Goal: Task Accomplishment & Management: Manage account settings

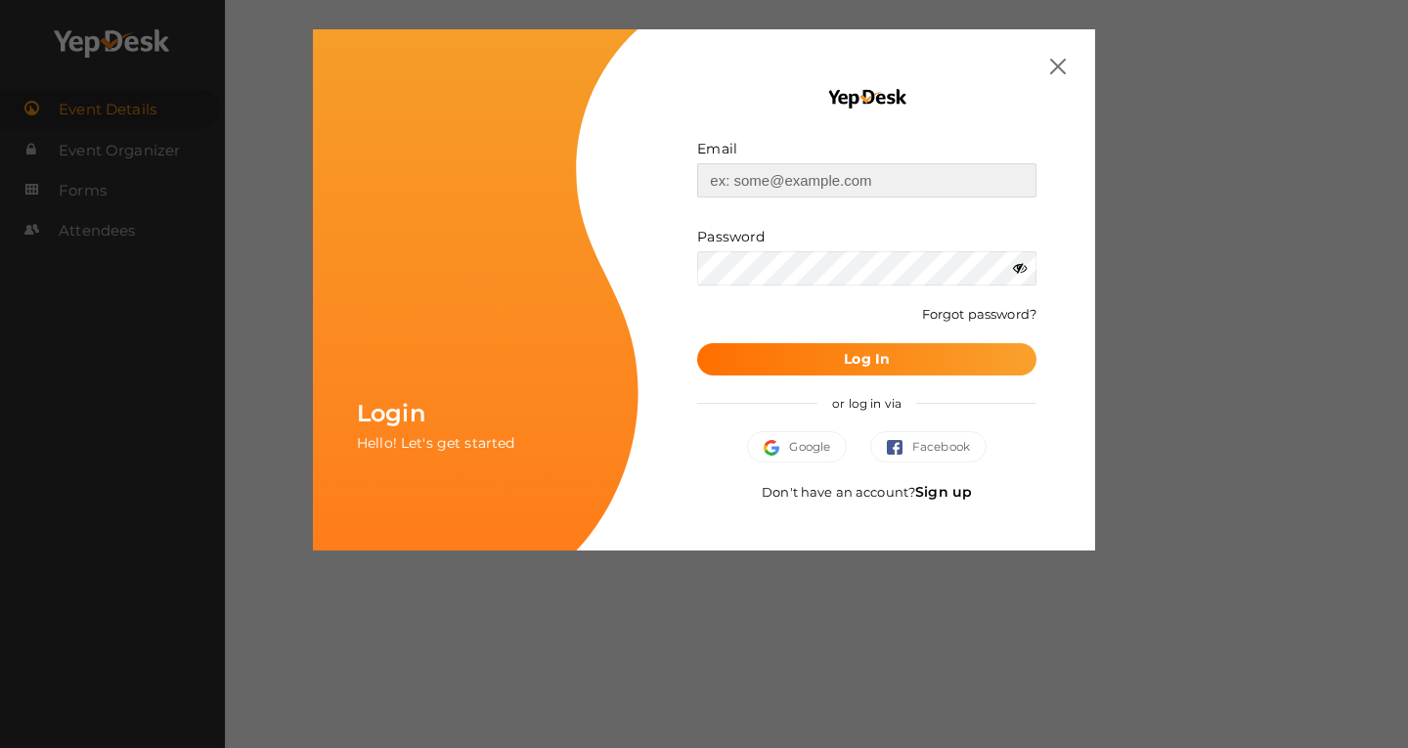
click at [824, 186] on input "text" at bounding box center [866, 180] width 339 height 34
click at [810, 454] on button "Google" at bounding box center [797, 446] width 100 height 31
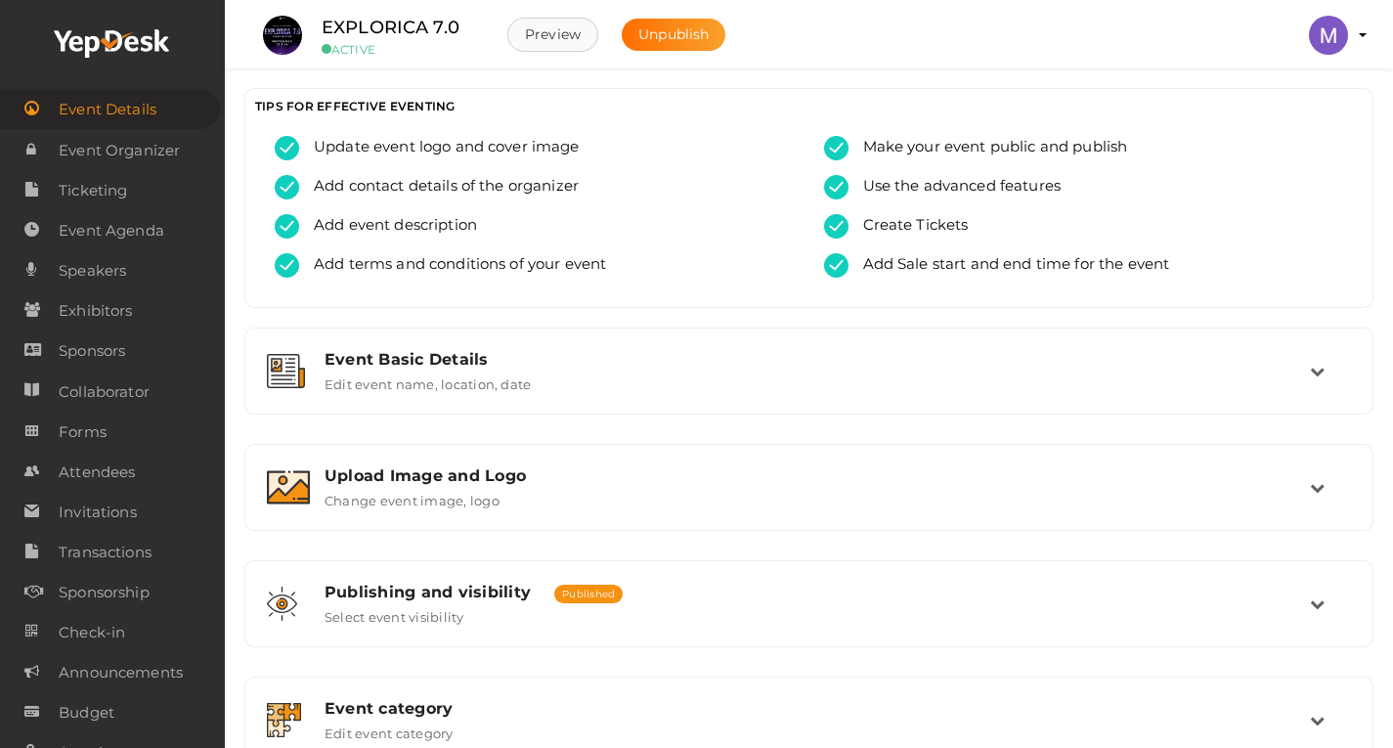
click at [539, 45] on button "Preview" at bounding box center [552, 35] width 91 height 34
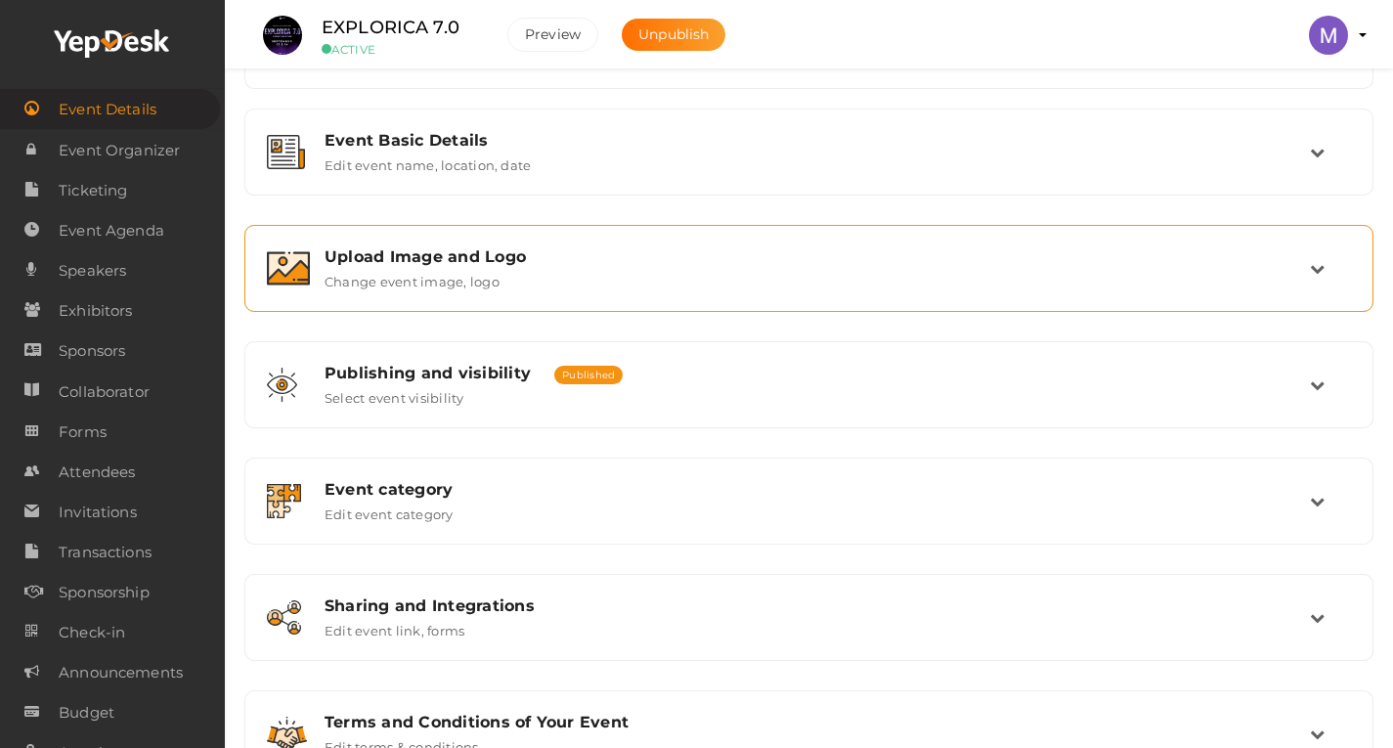
scroll to position [218, 0]
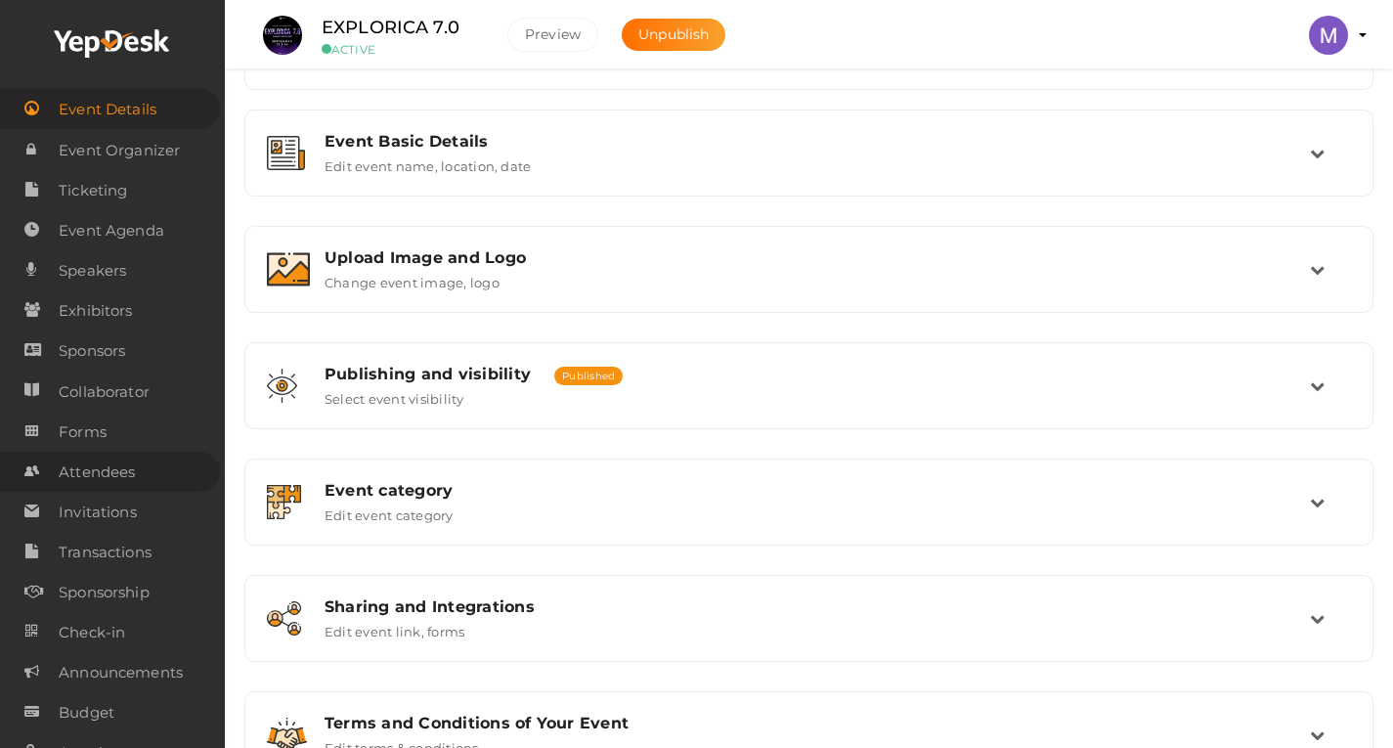
click at [98, 467] on span "Attendees" at bounding box center [97, 472] width 76 height 39
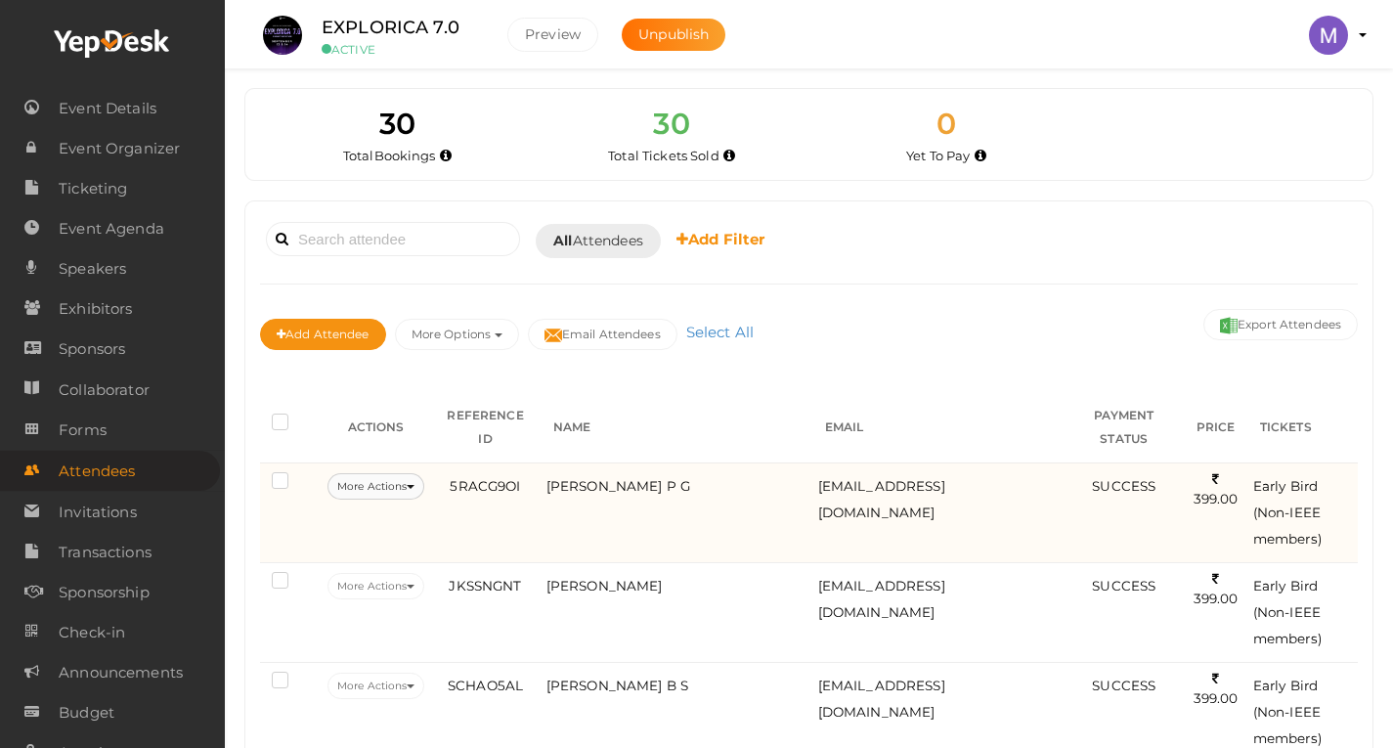
click at [420, 473] on button "More Actions" at bounding box center [376, 486] width 97 height 26
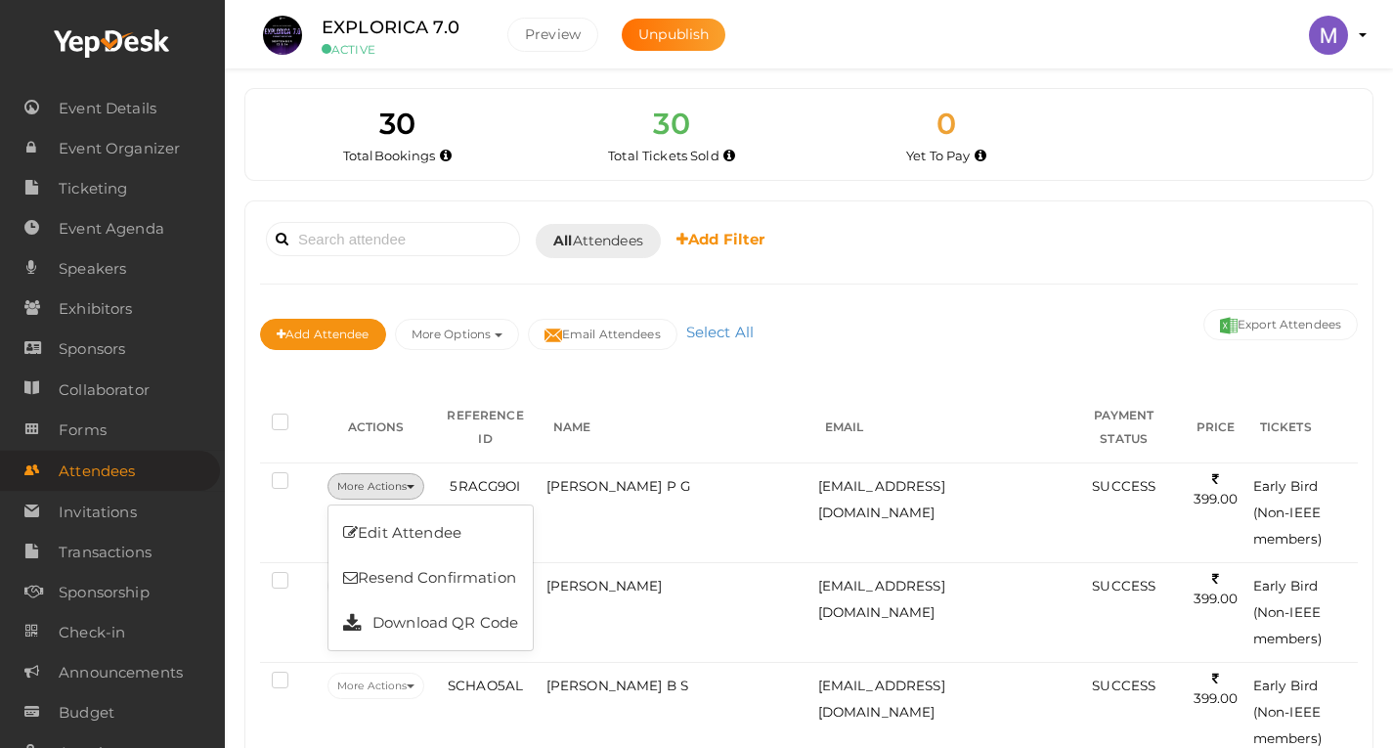
click at [476, 431] on th "REFERENCE ID" at bounding box center [485, 427] width 112 height 71
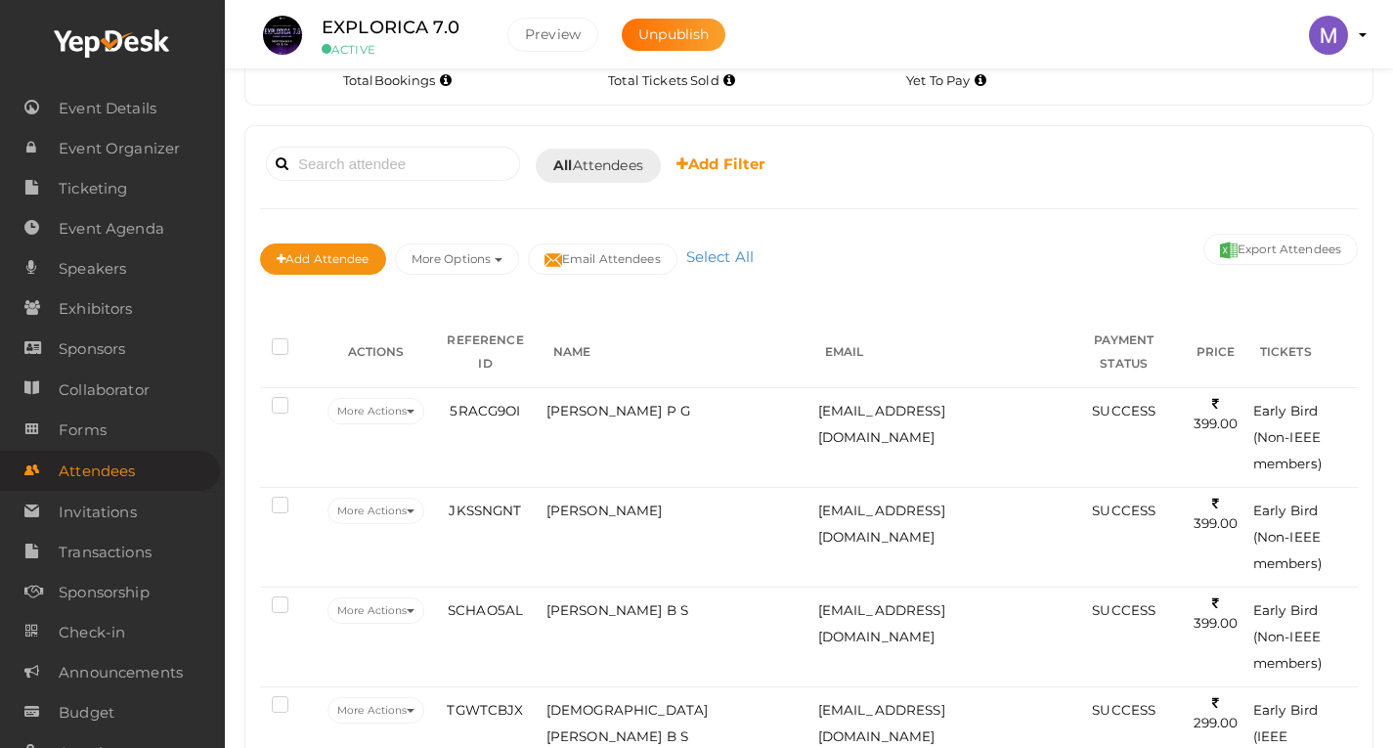
scroll to position [64, 0]
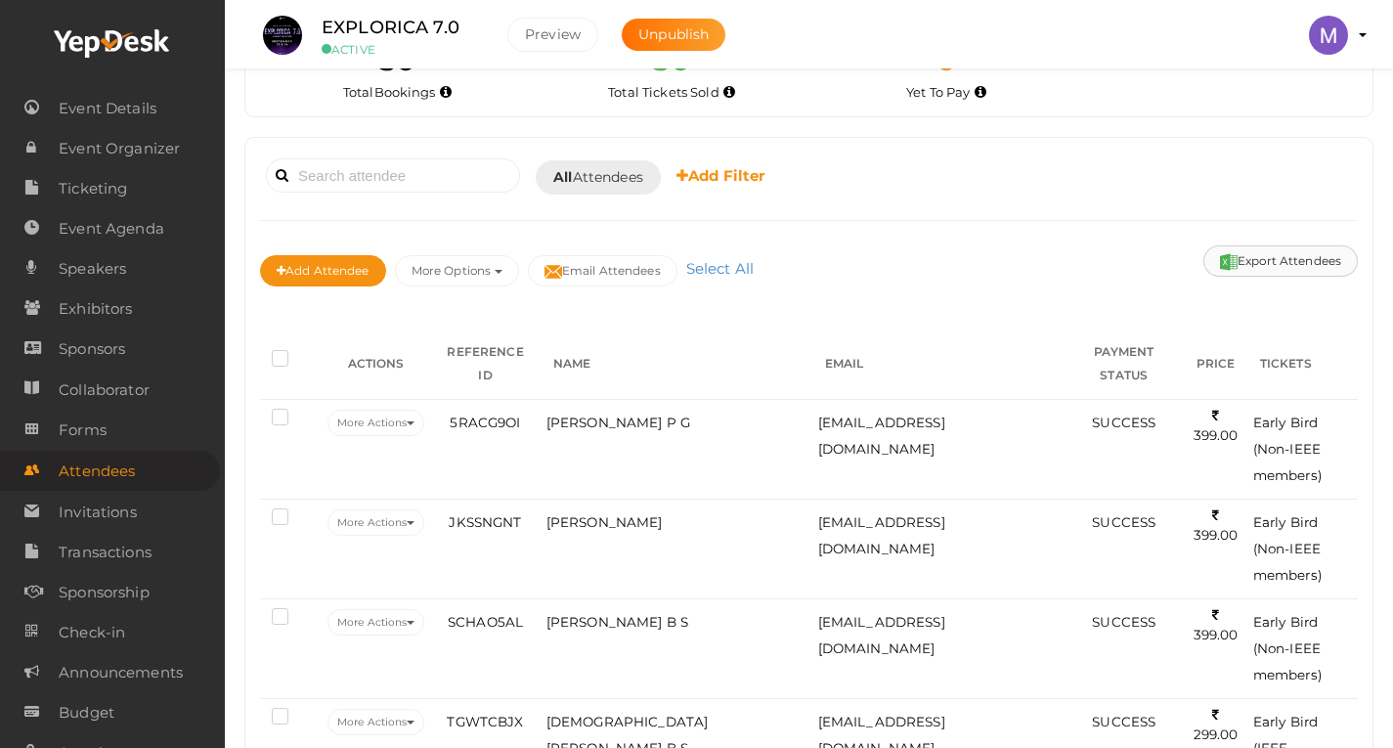
click at [1249, 255] on button "Export Attendees" at bounding box center [1281, 260] width 154 height 31
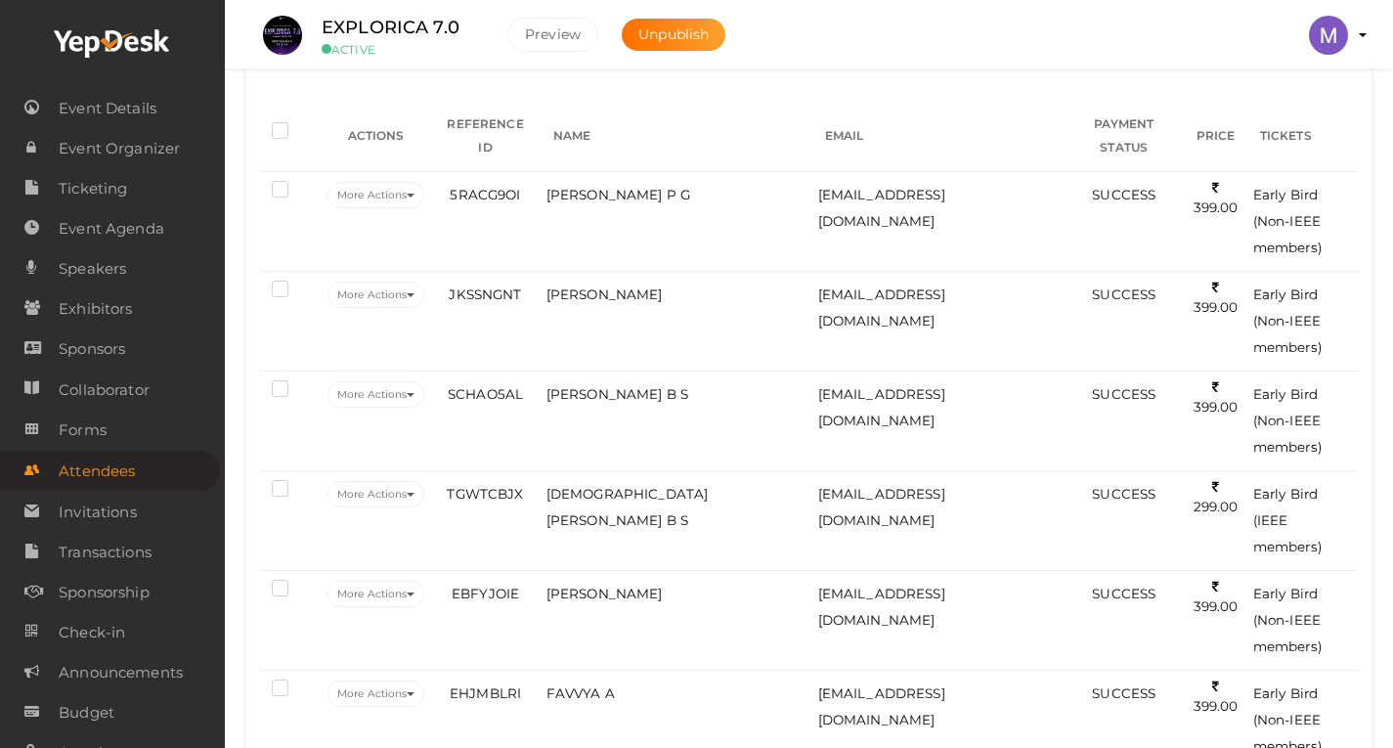
scroll to position [0, 0]
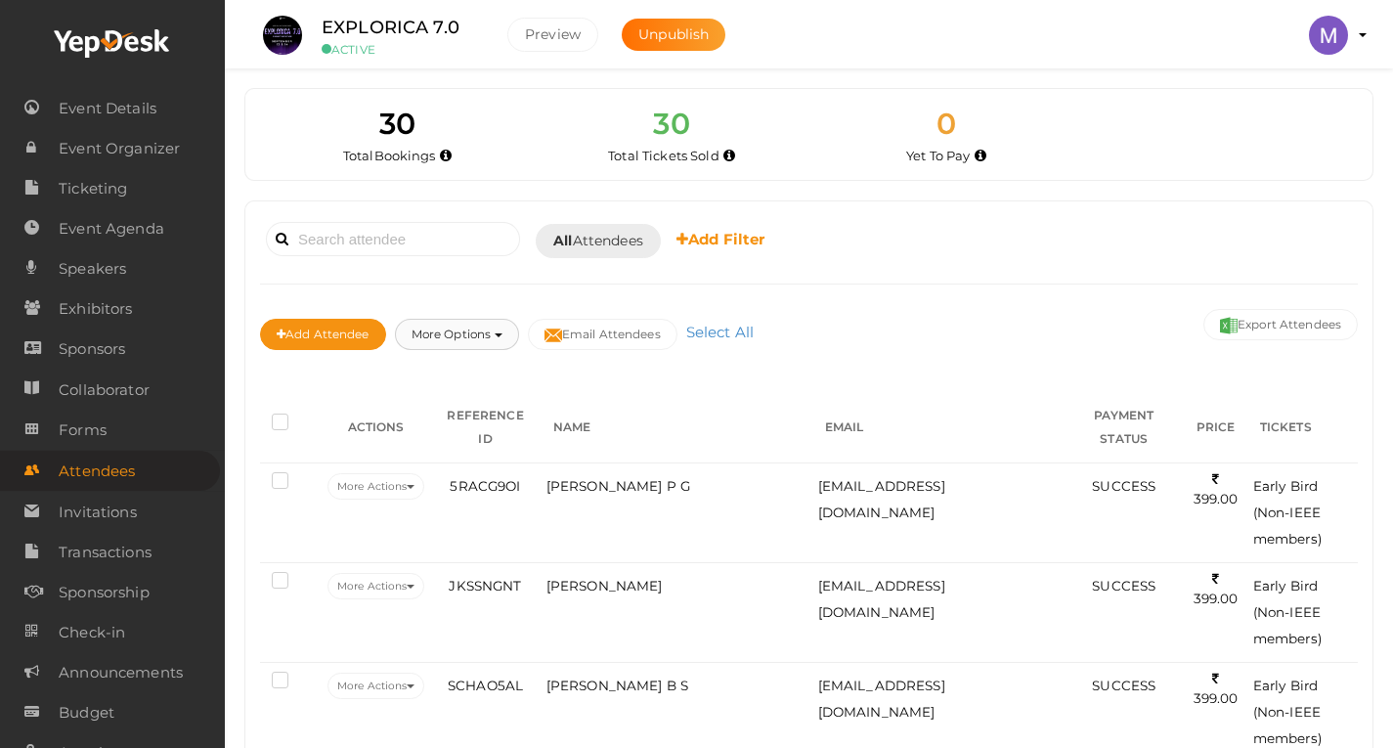
click at [503, 339] on button "More Options" at bounding box center [457, 334] width 124 height 31
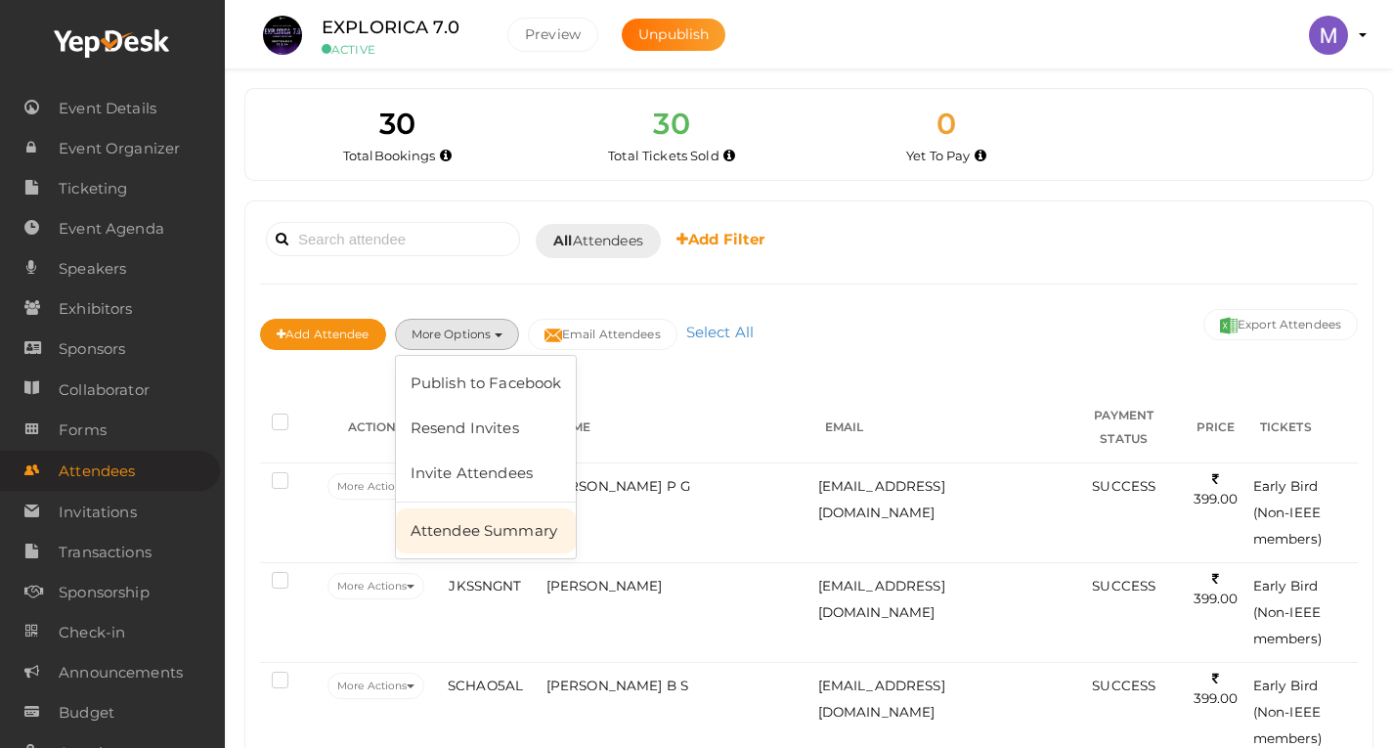
click at [490, 515] on link "Attendee Summary" at bounding box center [486, 530] width 181 height 45
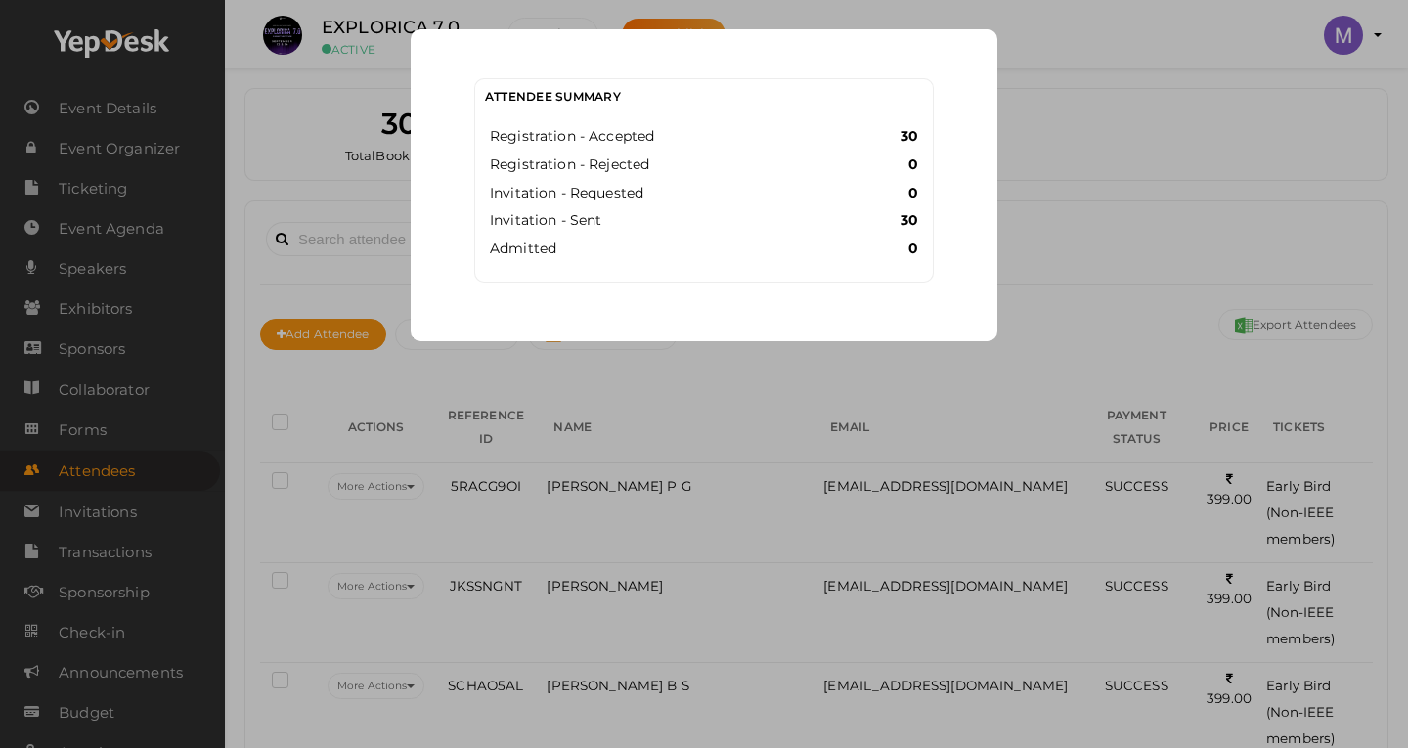
click at [490, 515] on div "Attendee Summary Registration - Accepted 30 Registration - Rejected 0 Invitatio…" at bounding box center [704, 374] width 1408 height 748
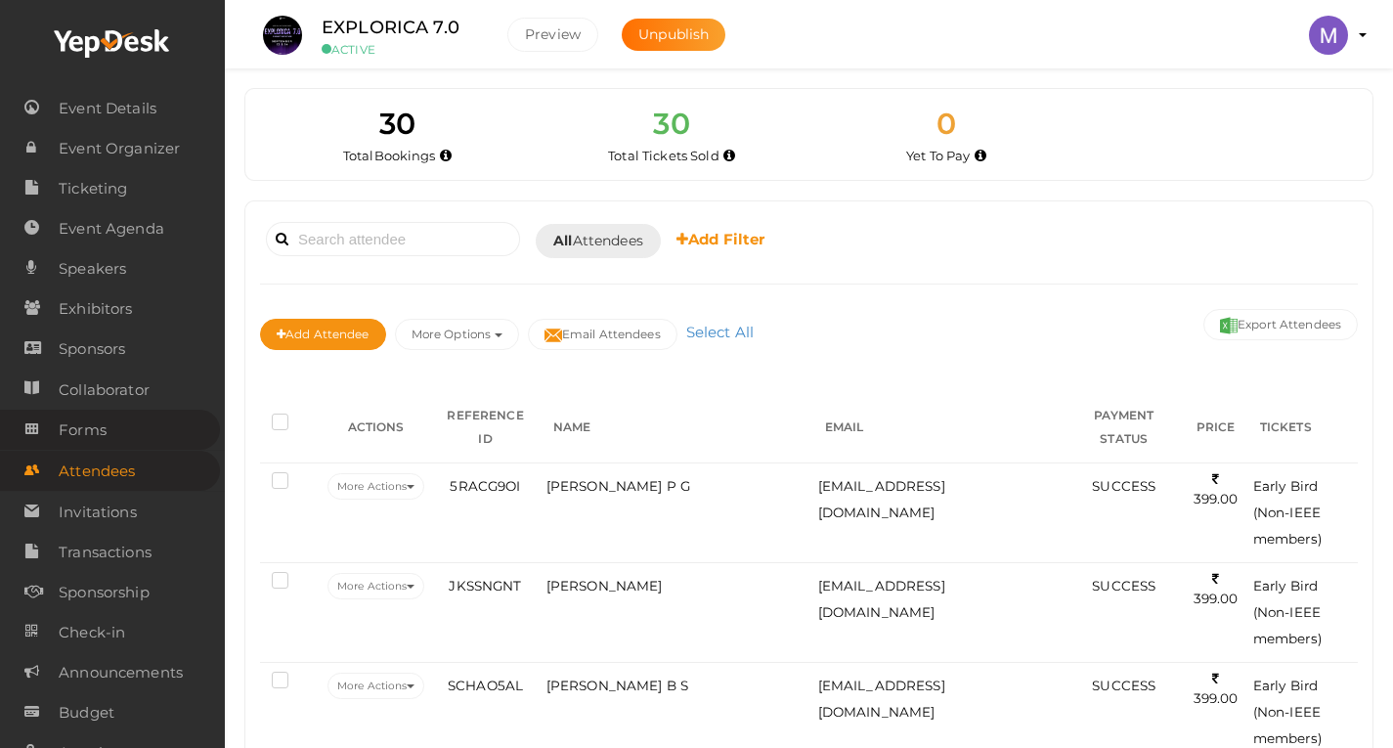
click at [135, 431] on link "Forms" at bounding box center [110, 430] width 220 height 40
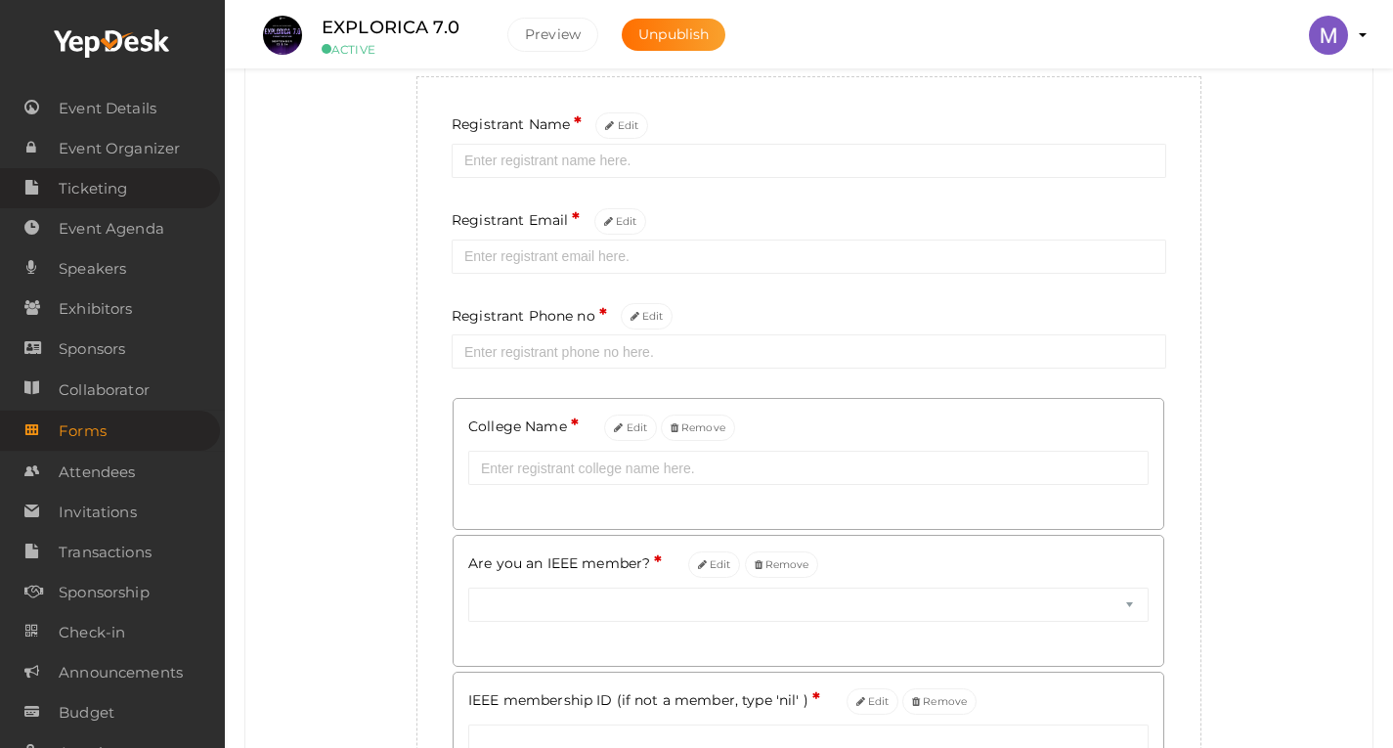
click at [137, 205] on link "Ticketing" at bounding box center [110, 188] width 220 height 40
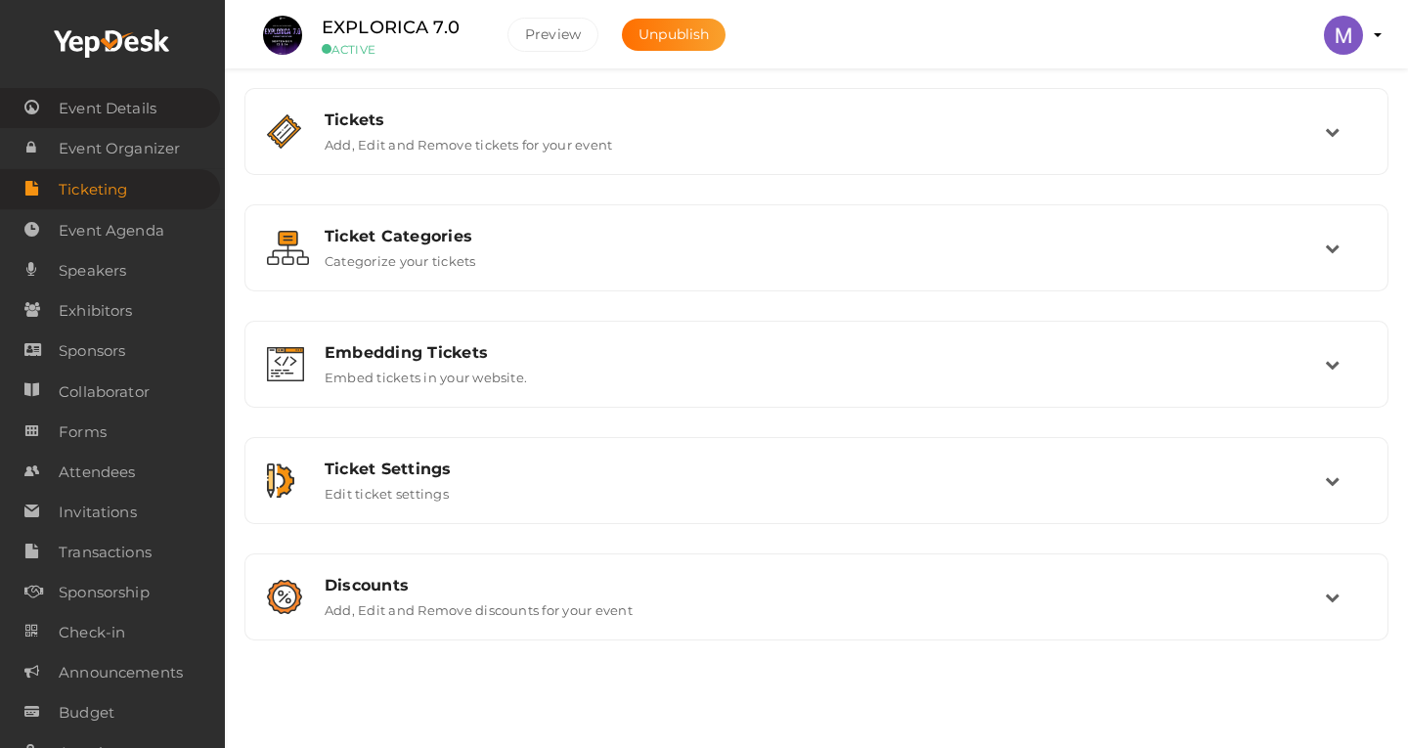
click at [146, 116] on span "Event Details" at bounding box center [108, 108] width 98 height 39
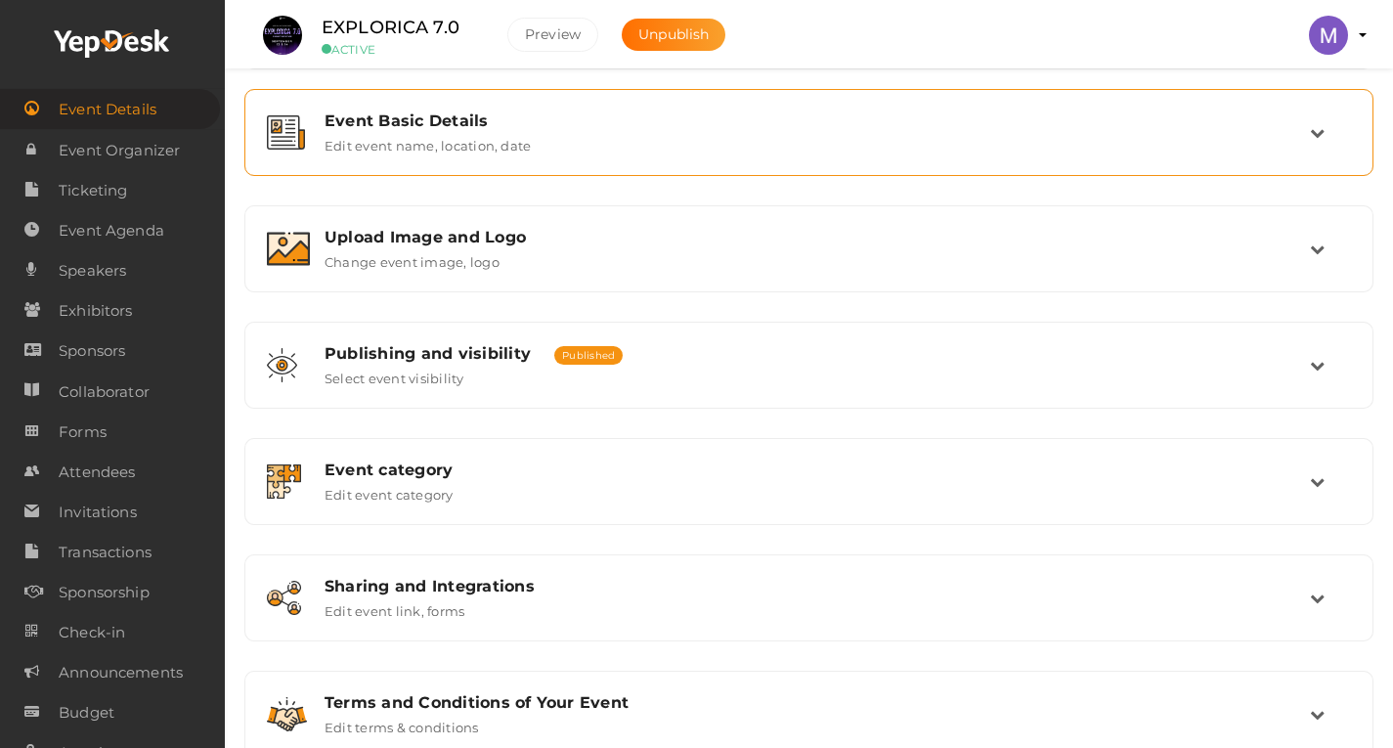
scroll to position [300, 0]
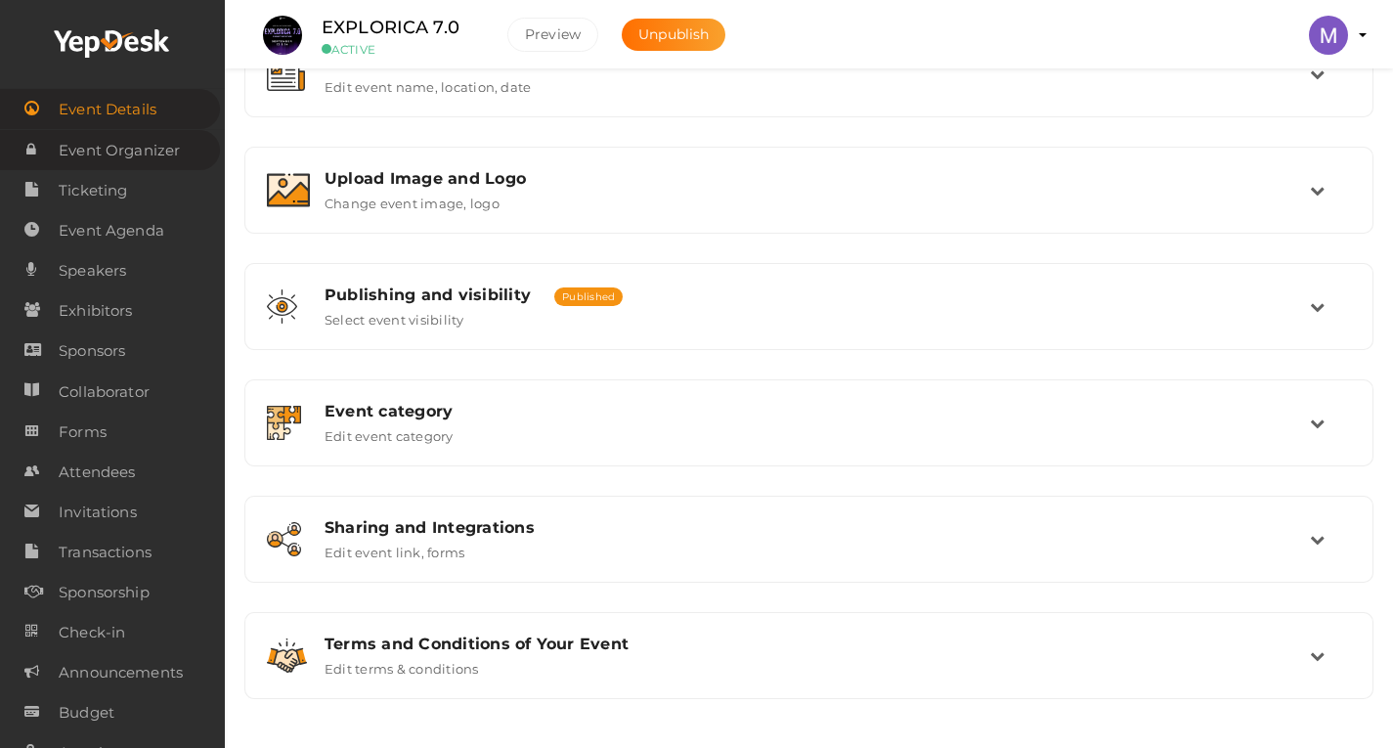
click at [165, 158] on span "Event Organizer" at bounding box center [119, 150] width 121 height 39
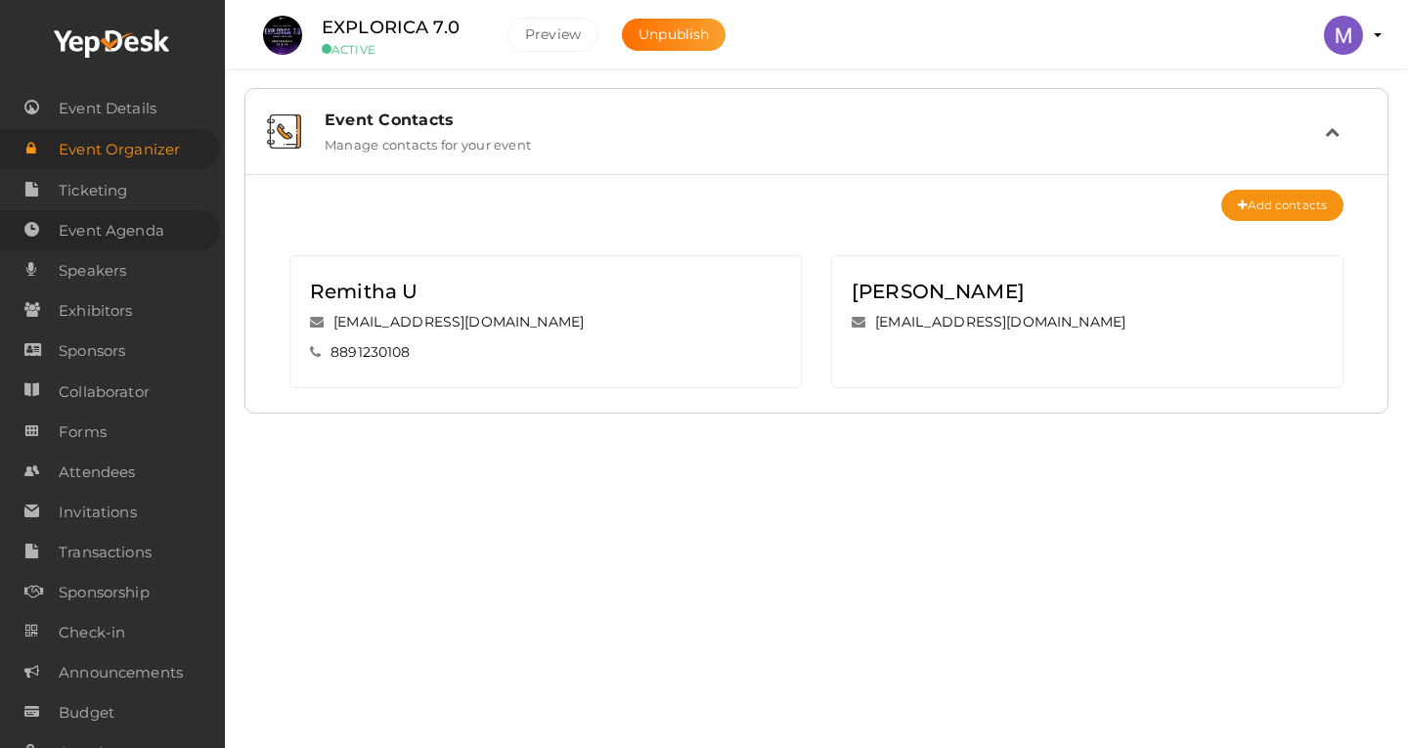
click at [152, 216] on span "Event Agenda" at bounding box center [112, 230] width 106 height 39
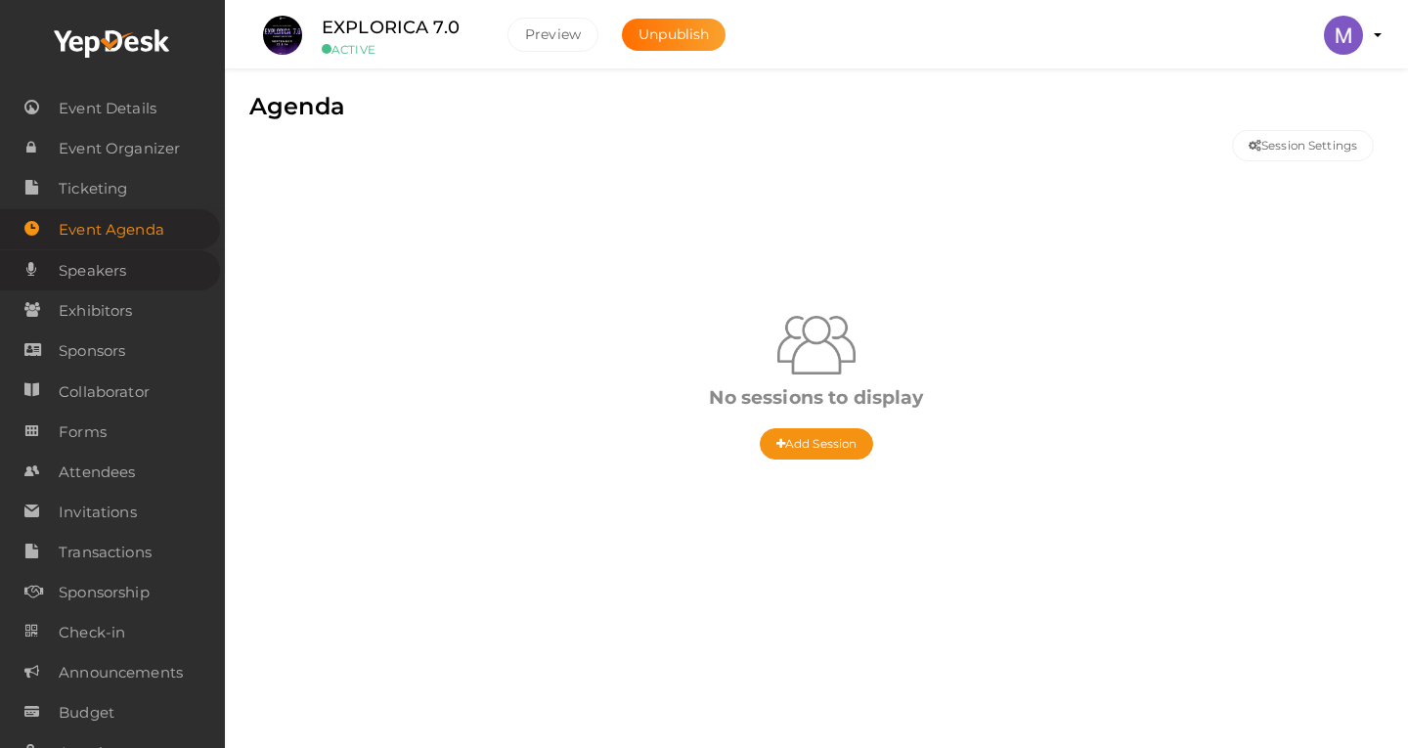
click at [144, 277] on link "Speakers" at bounding box center [110, 270] width 220 height 40
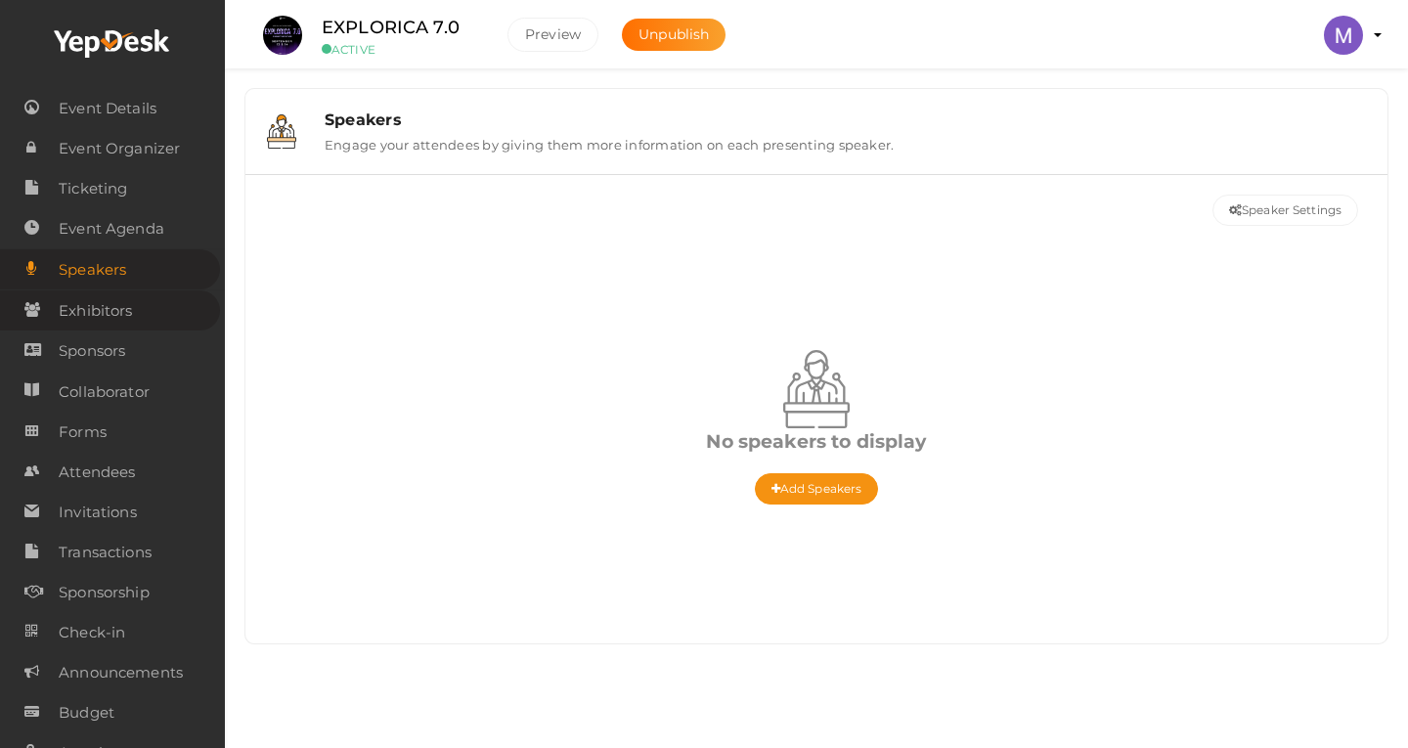
click at [141, 314] on link "Exhibitors" at bounding box center [110, 310] width 220 height 40
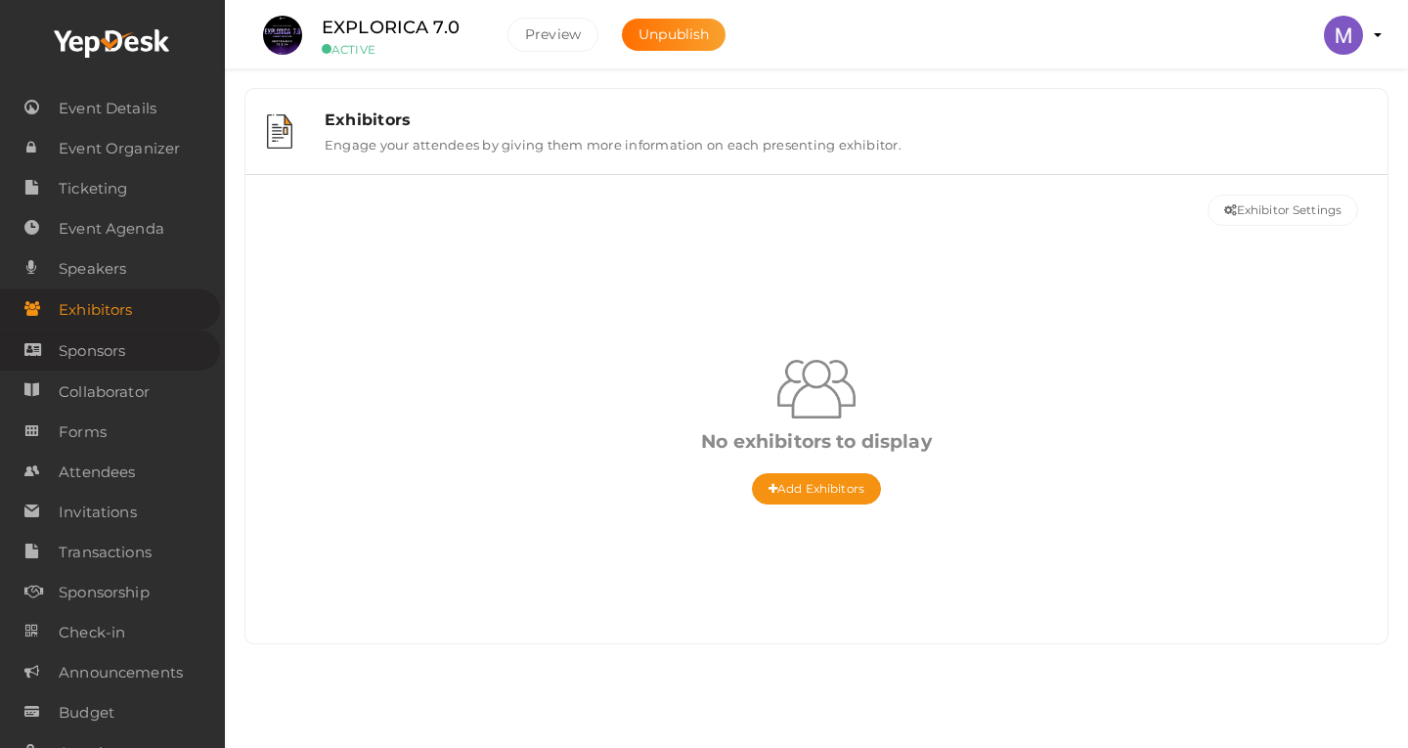
click at [129, 353] on link "Sponsors" at bounding box center [110, 350] width 220 height 40
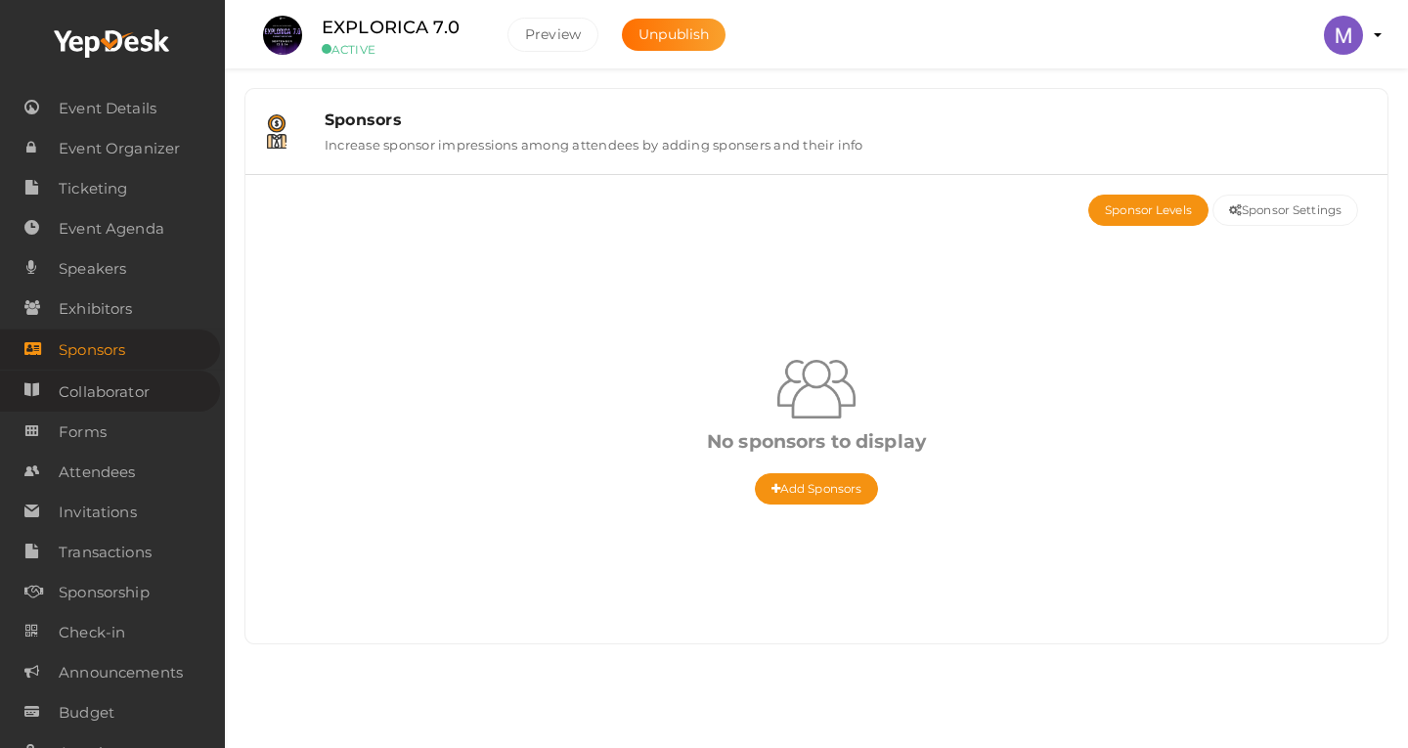
click at [126, 396] on span "Collaborator" at bounding box center [104, 391] width 91 height 39
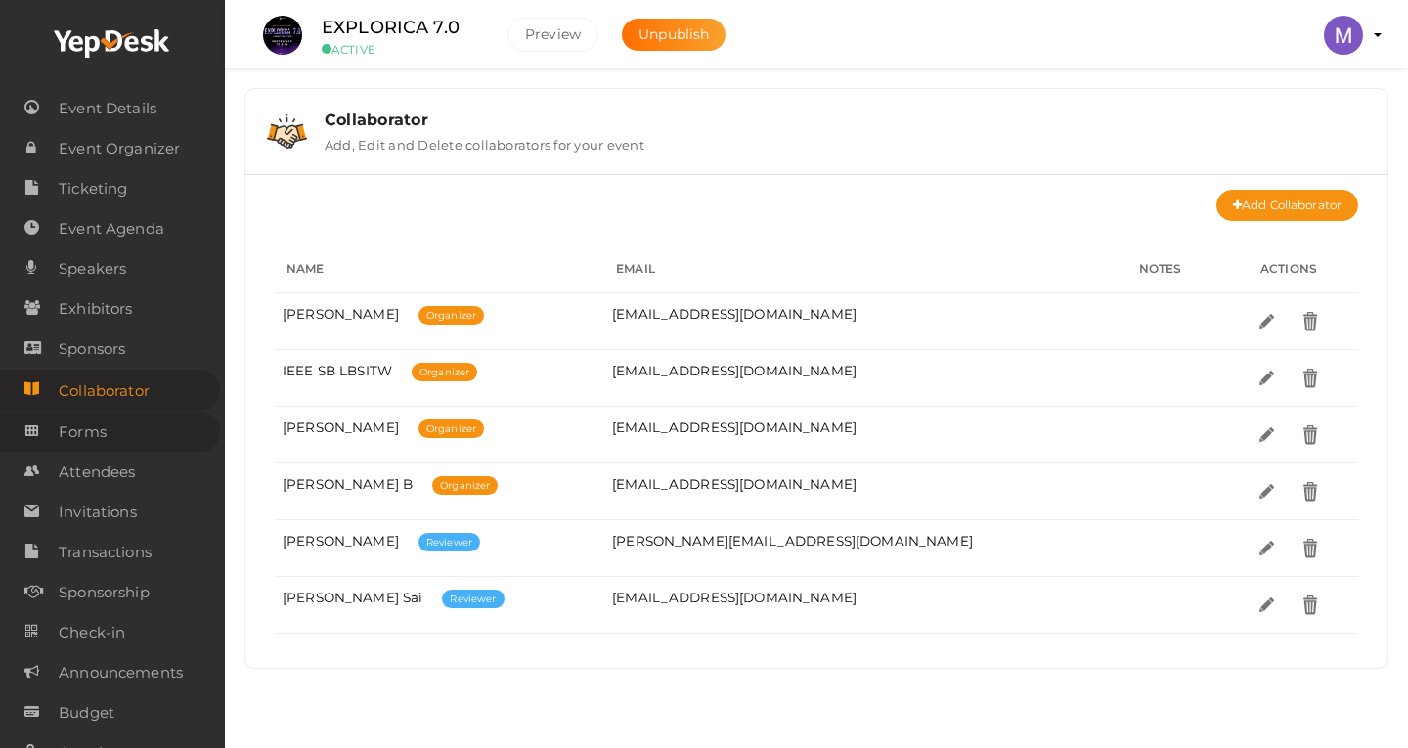
click at [122, 421] on link "Forms" at bounding box center [110, 432] width 220 height 40
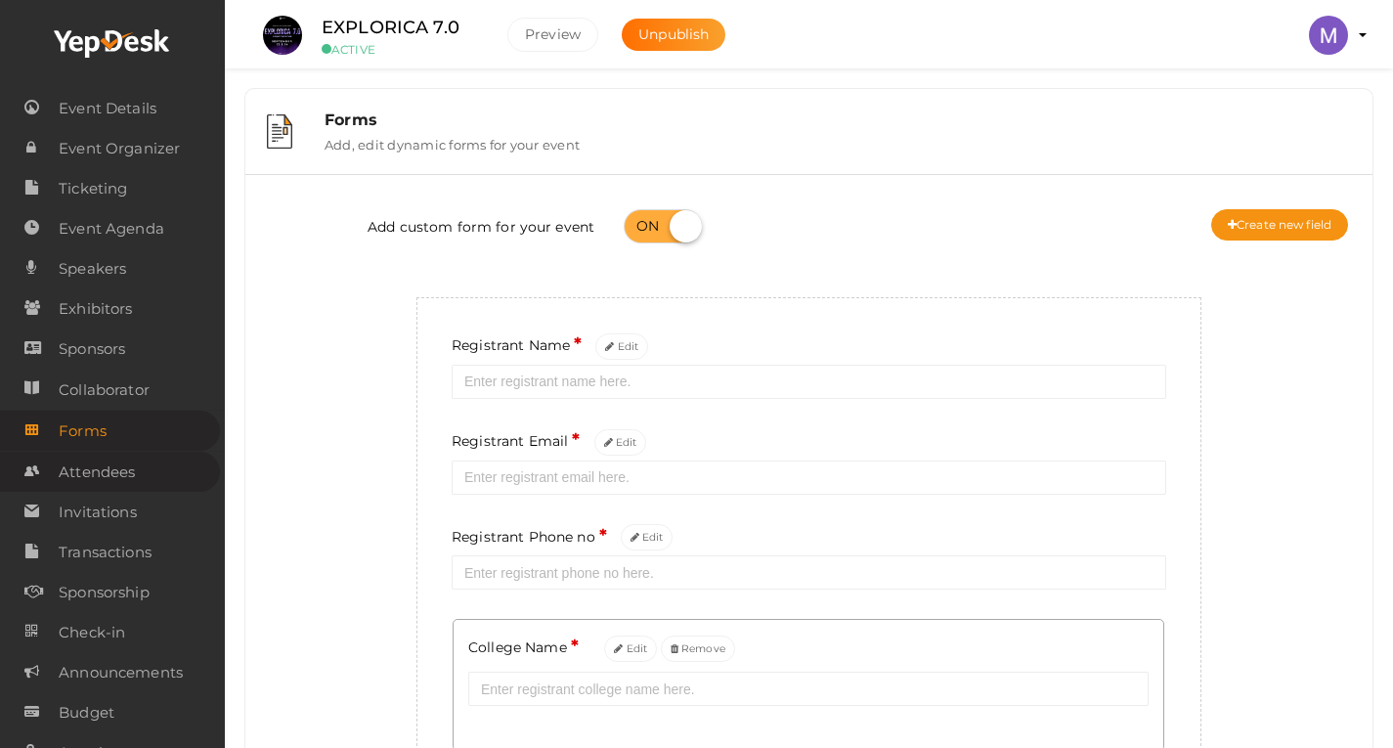
click at [119, 461] on span "Attendees" at bounding box center [97, 472] width 76 height 39
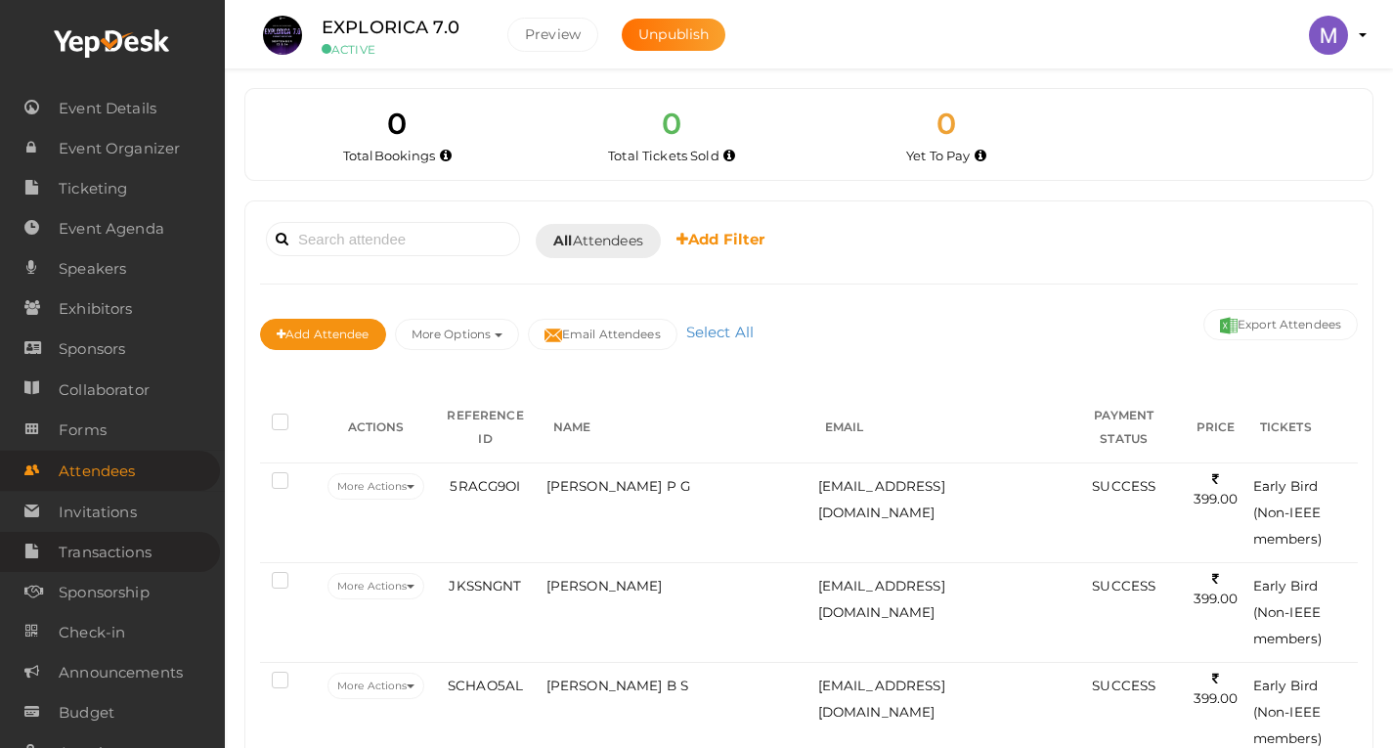
click at [127, 536] on link "Transactions" at bounding box center [110, 552] width 220 height 40
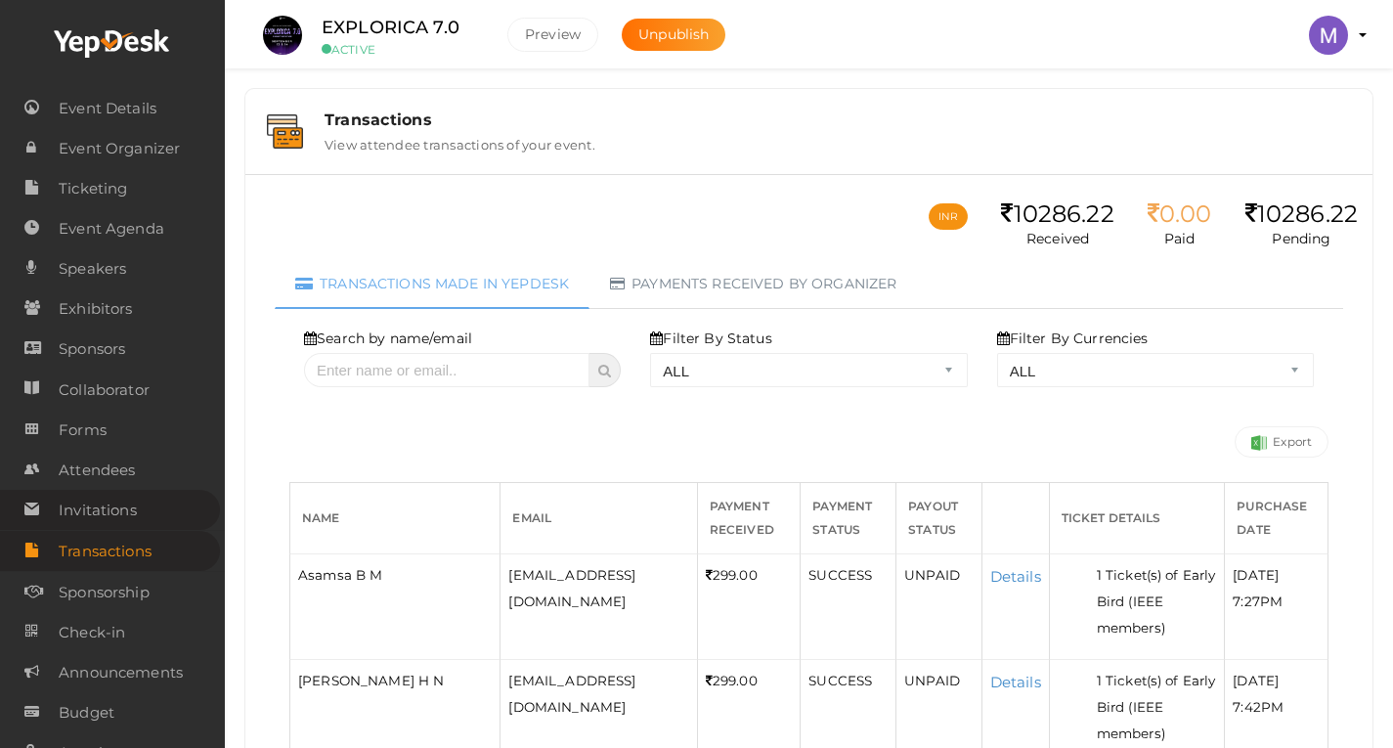
click at [137, 511] on link "Invitations" at bounding box center [110, 510] width 220 height 40
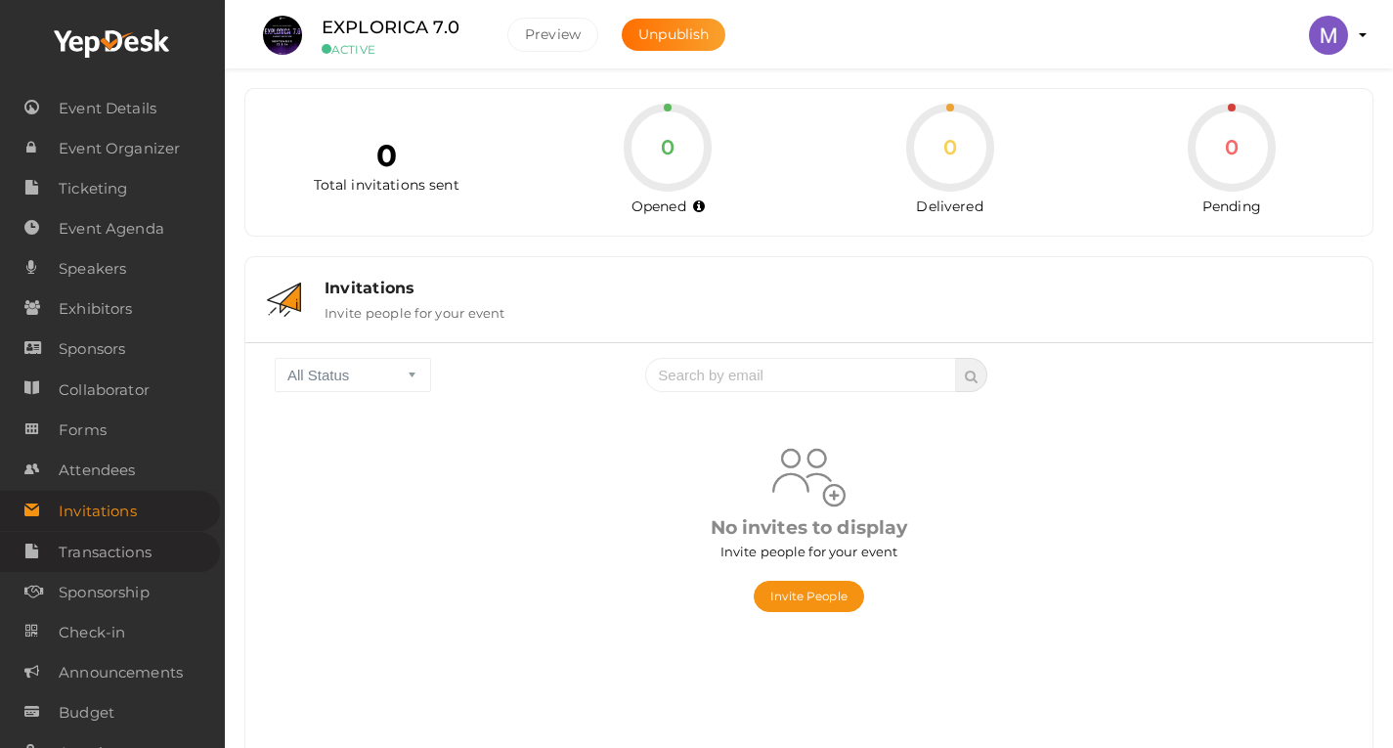
click at [135, 549] on span "Transactions" at bounding box center [105, 552] width 93 height 39
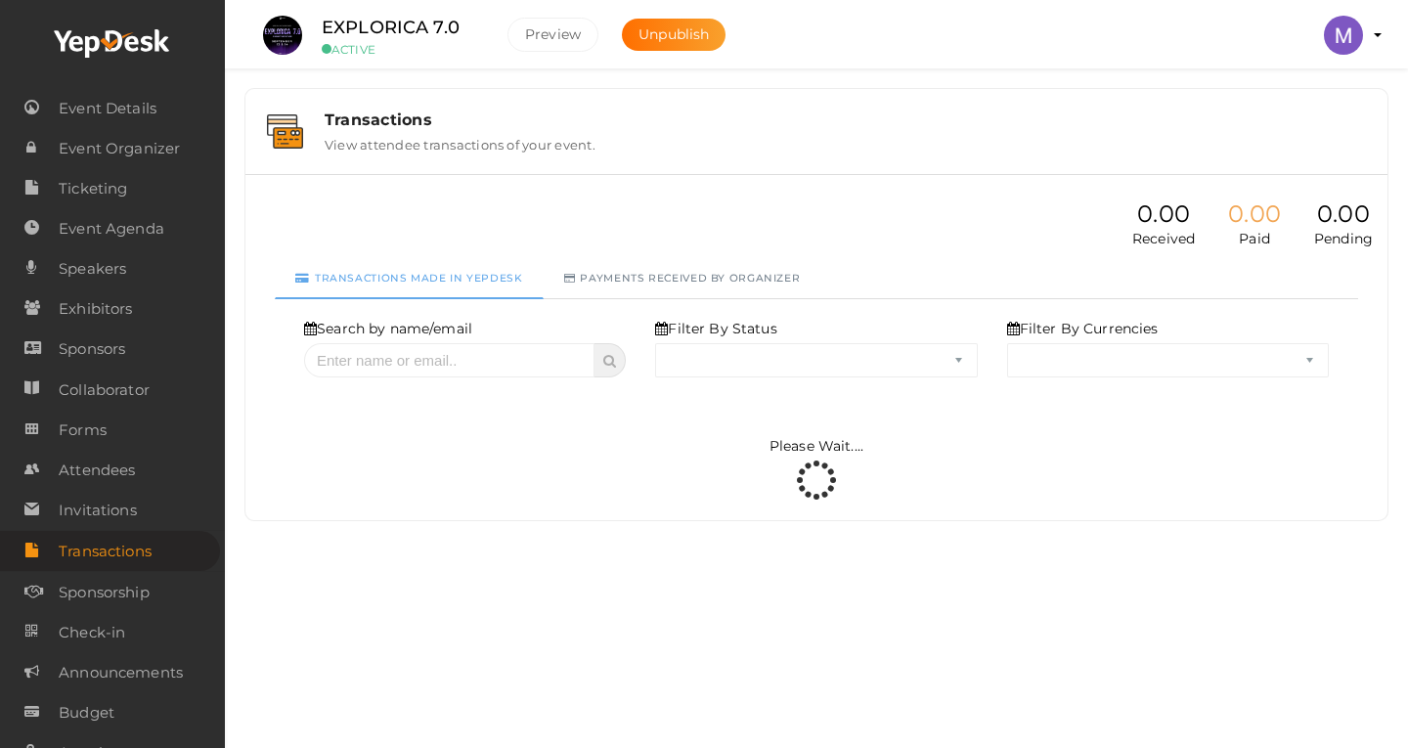
select select "ALL"
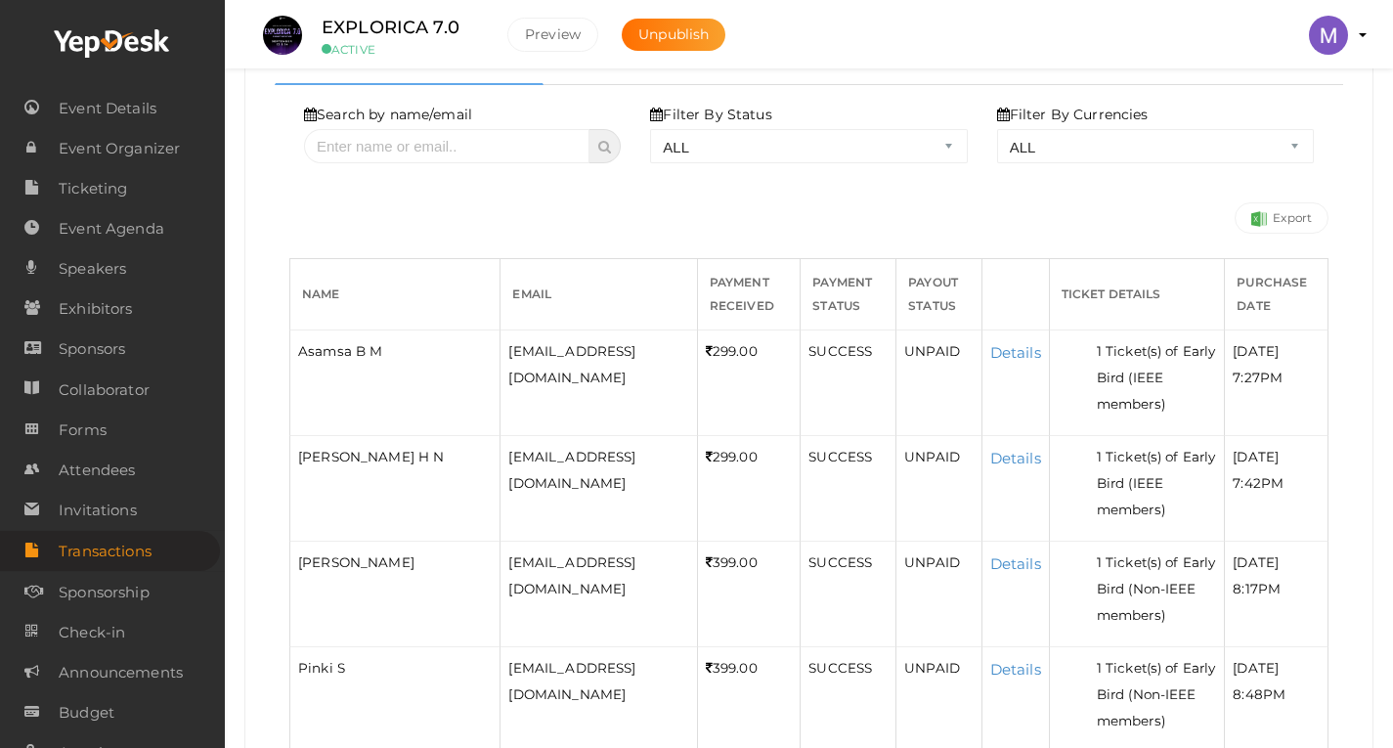
scroll to position [215, 0]
click at [195, 584] on link "Sponsorship" at bounding box center [110, 592] width 220 height 40
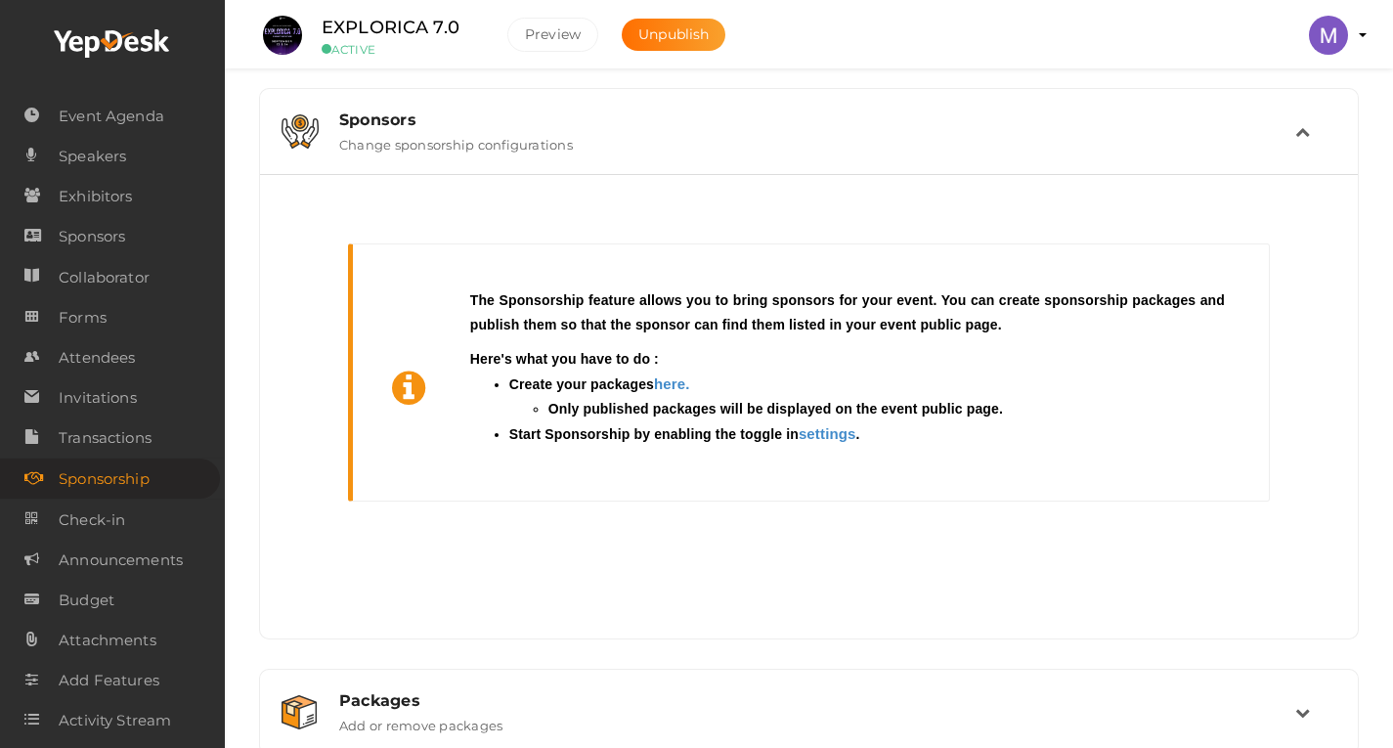
scroll to position [129, 0]
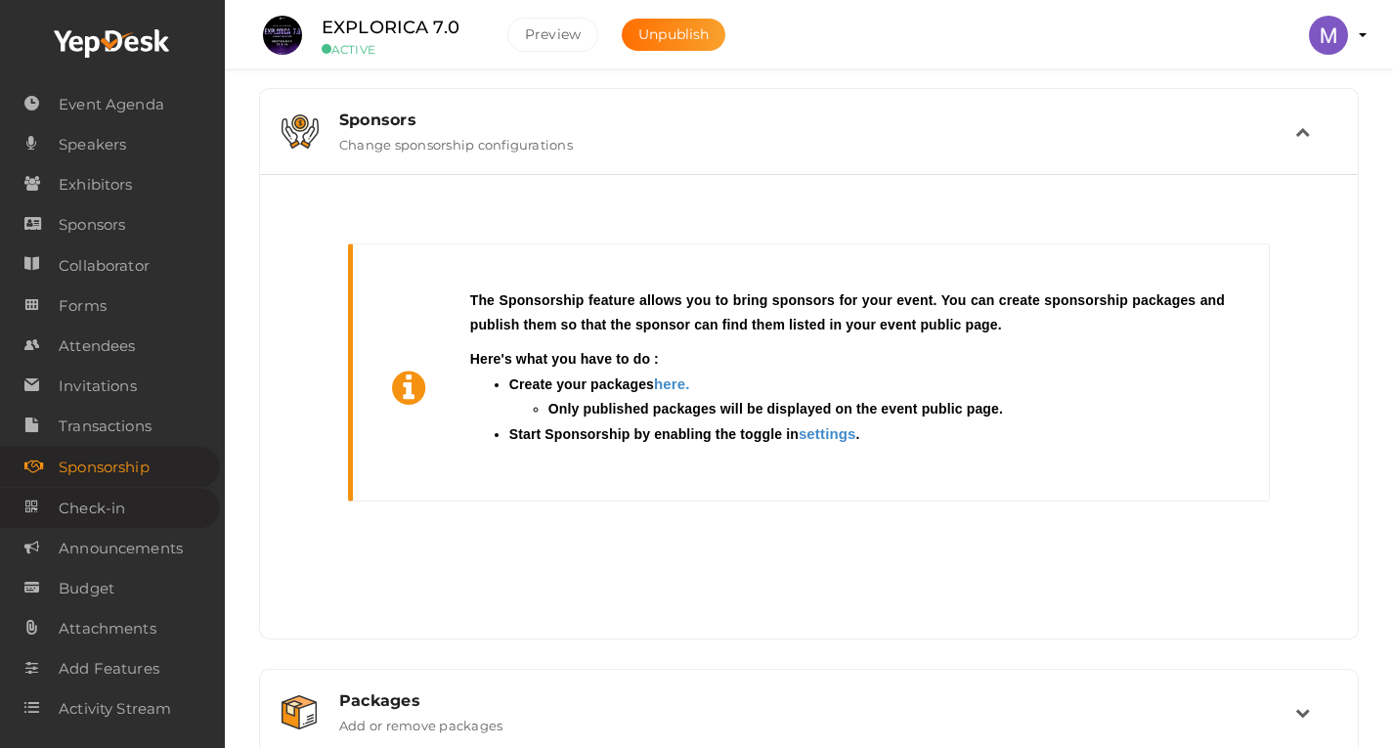
click at [137, 517] on link "Check-in" at bounding box center [110, 508] width 220 height 40
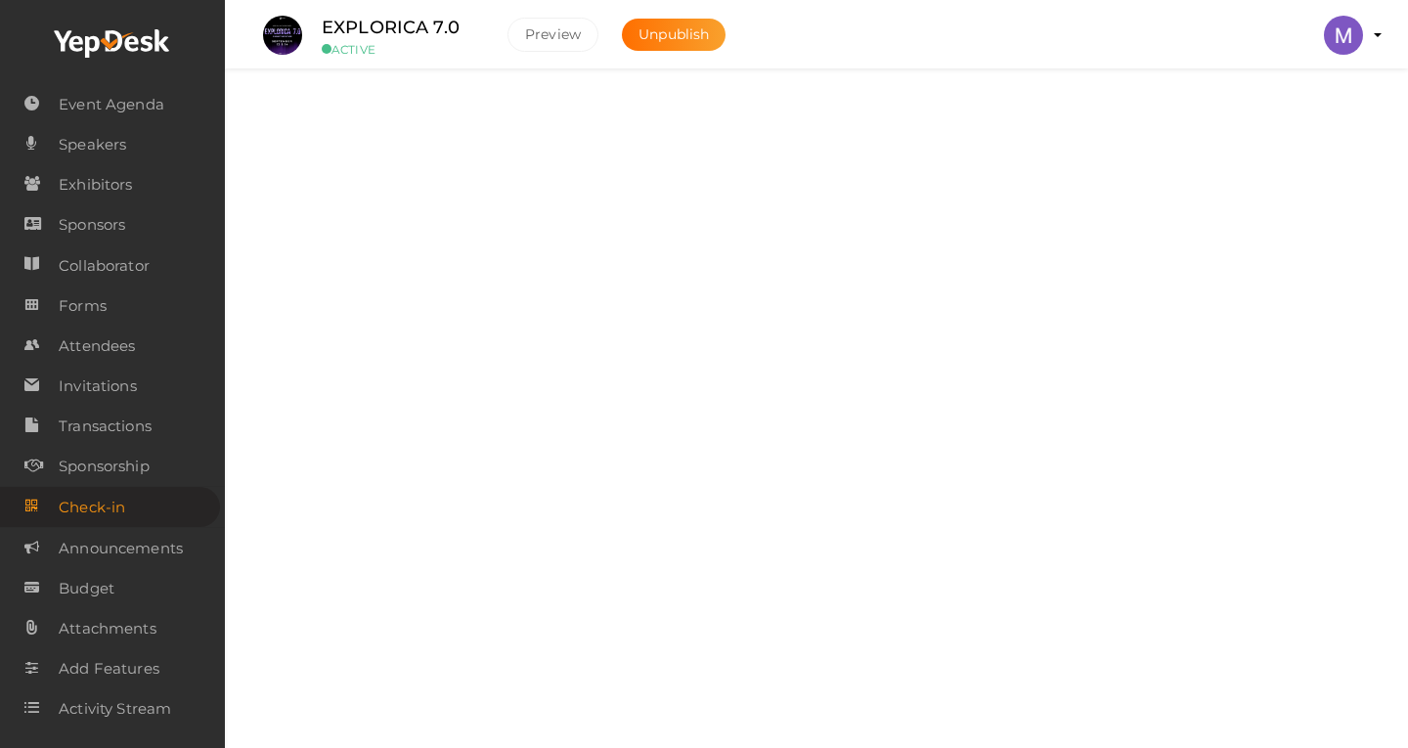
click at [445, 305] on label "Manage attendees of your events" at bounding box center [448, 308] width 218 height 23
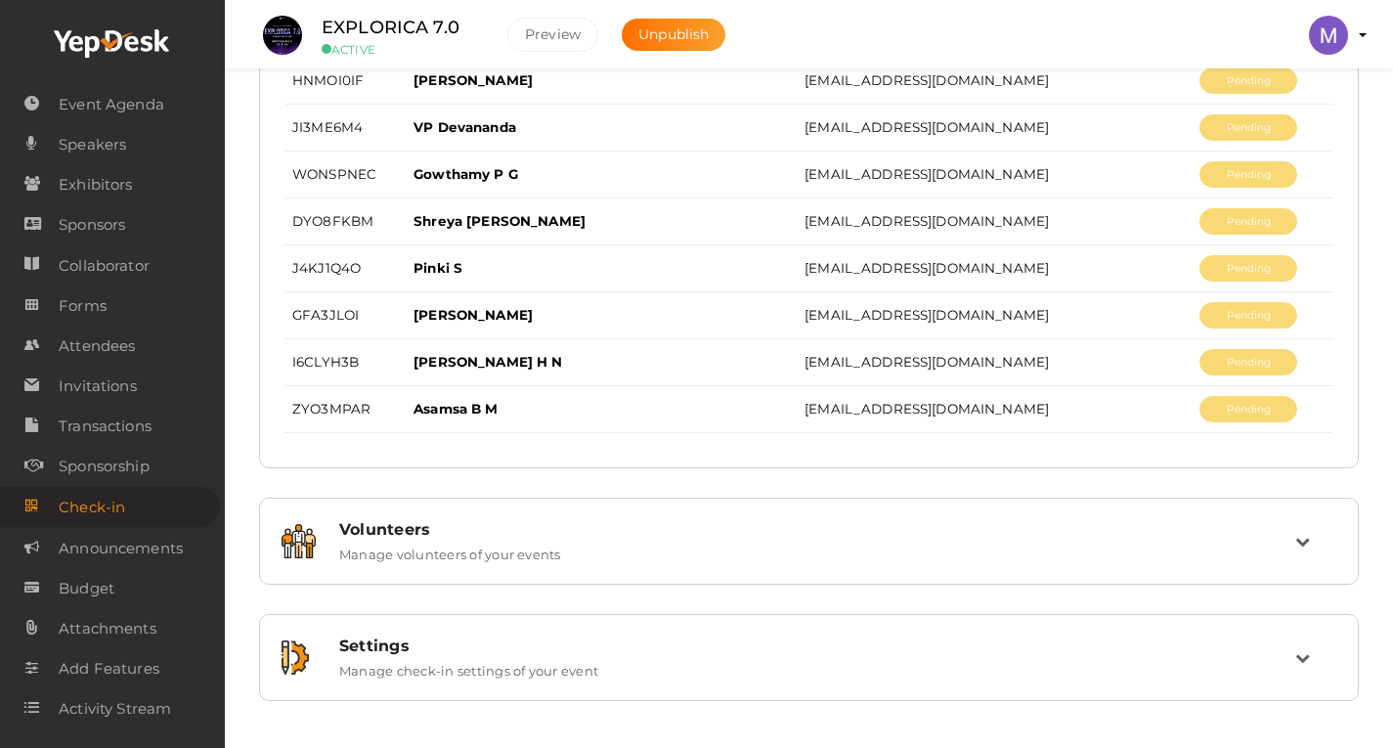
scroll to position [1452, 0]
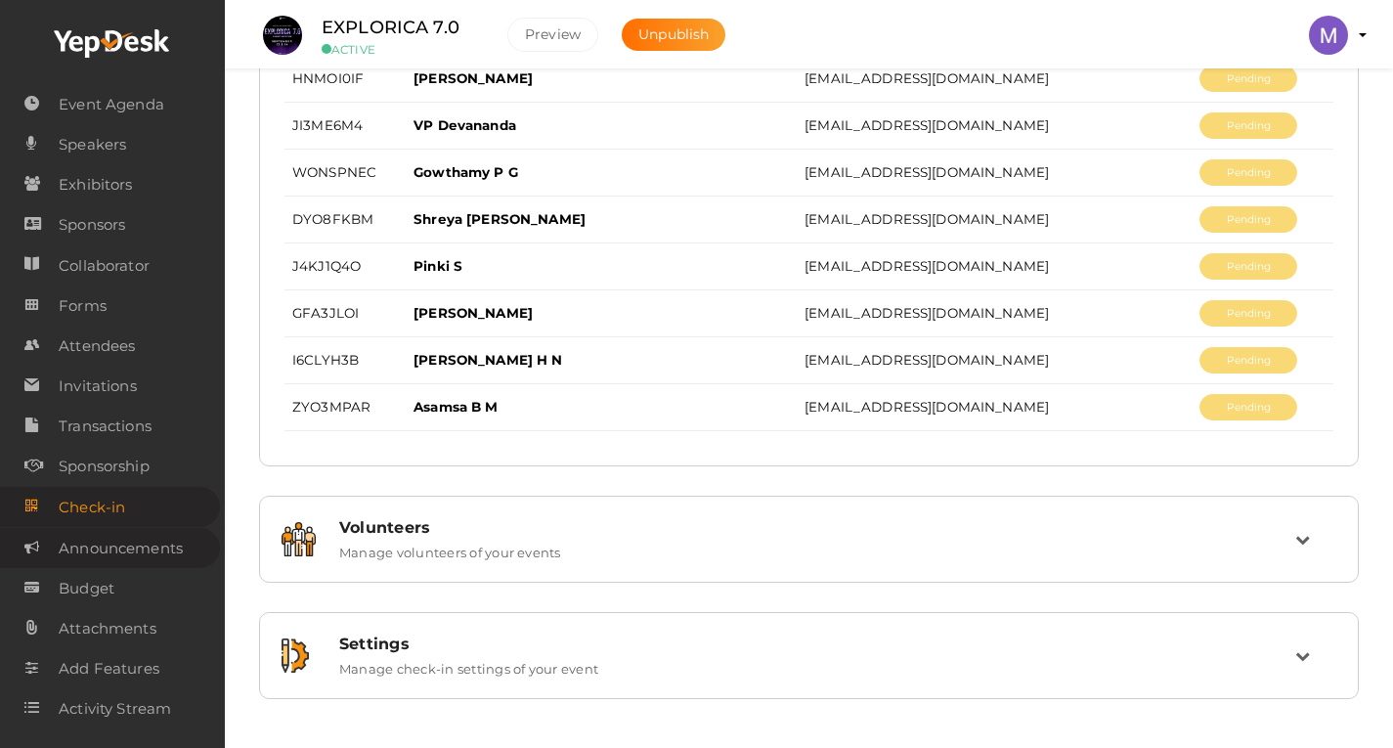
click at [123, 541] on span "Announcements" at bounding box center [121, 548] width 124 height 39
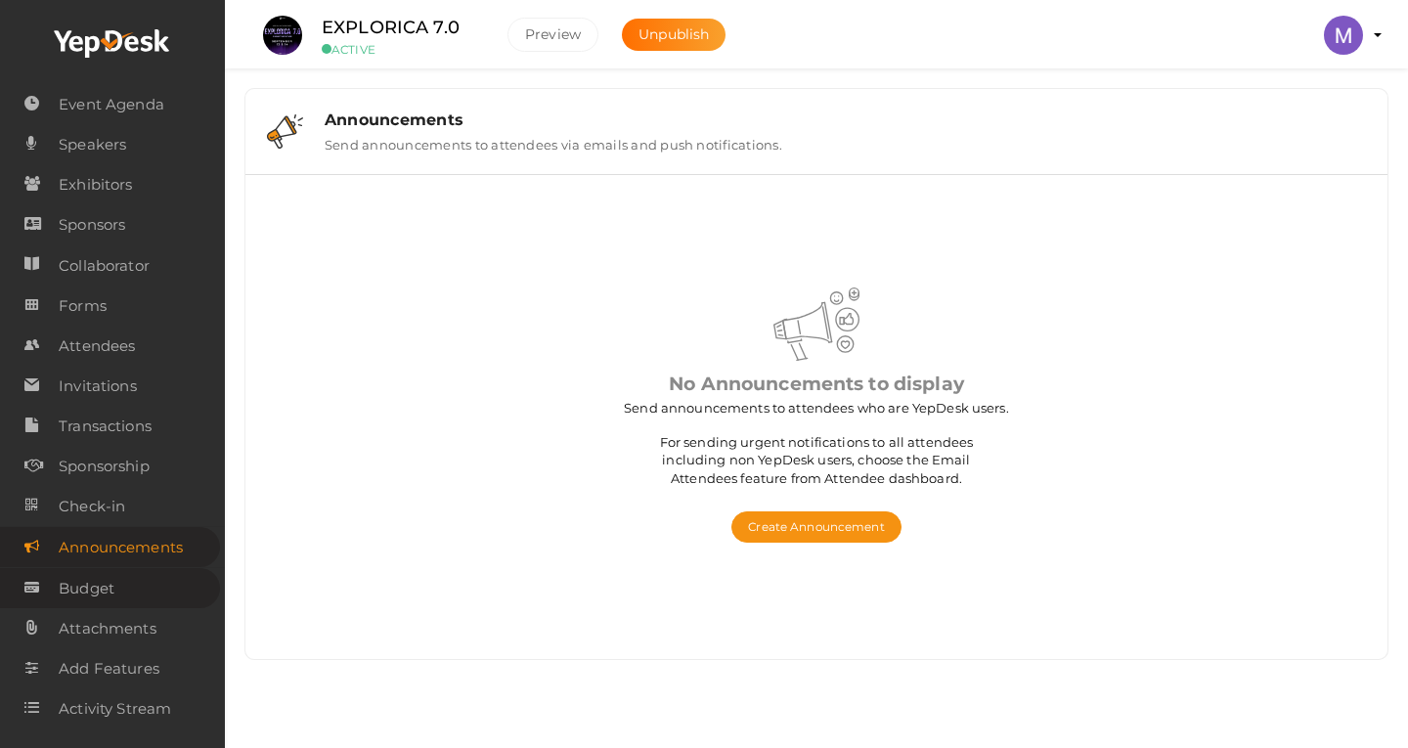
click at [115, 590] on link "Budget" at bounding box center [110, 588] width 220 height 40
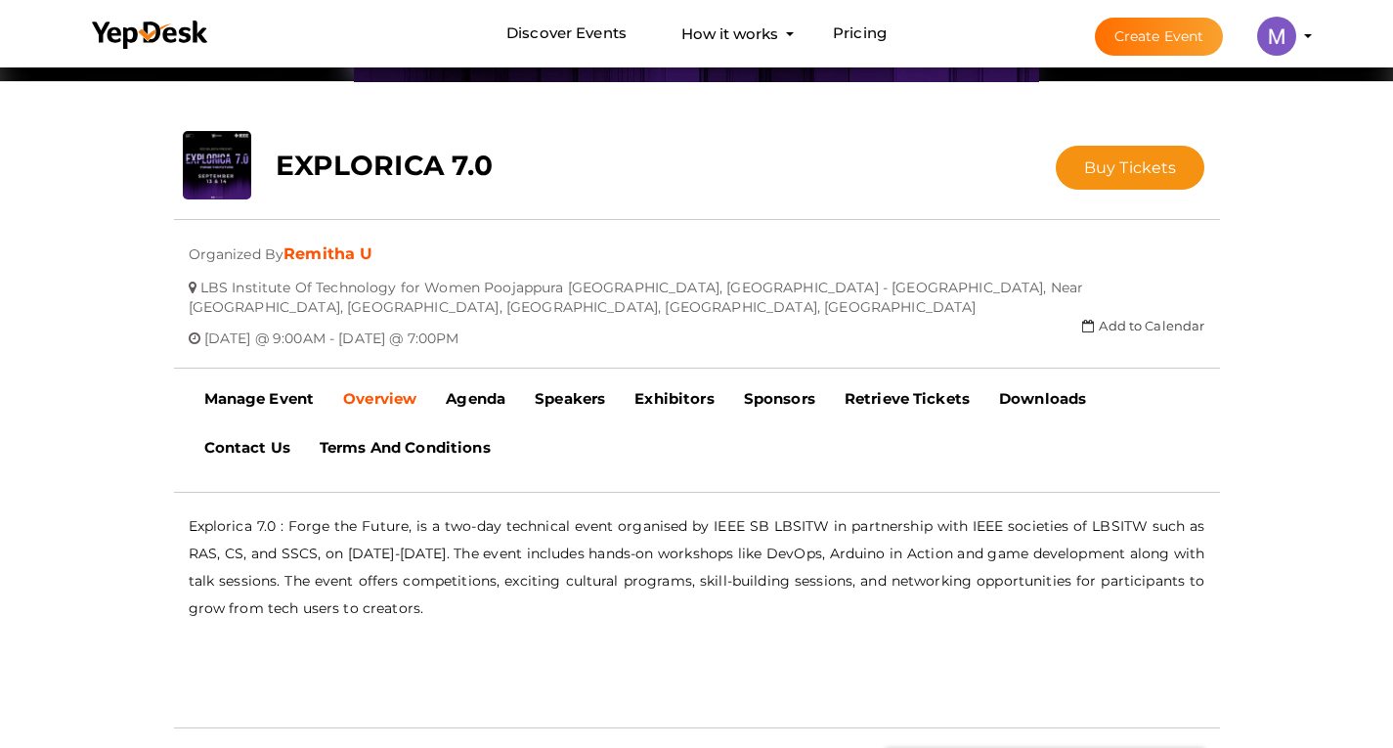
scroll to position [305, 0]
